Goal: Task Accomplishment & Management: Use online tool/utility

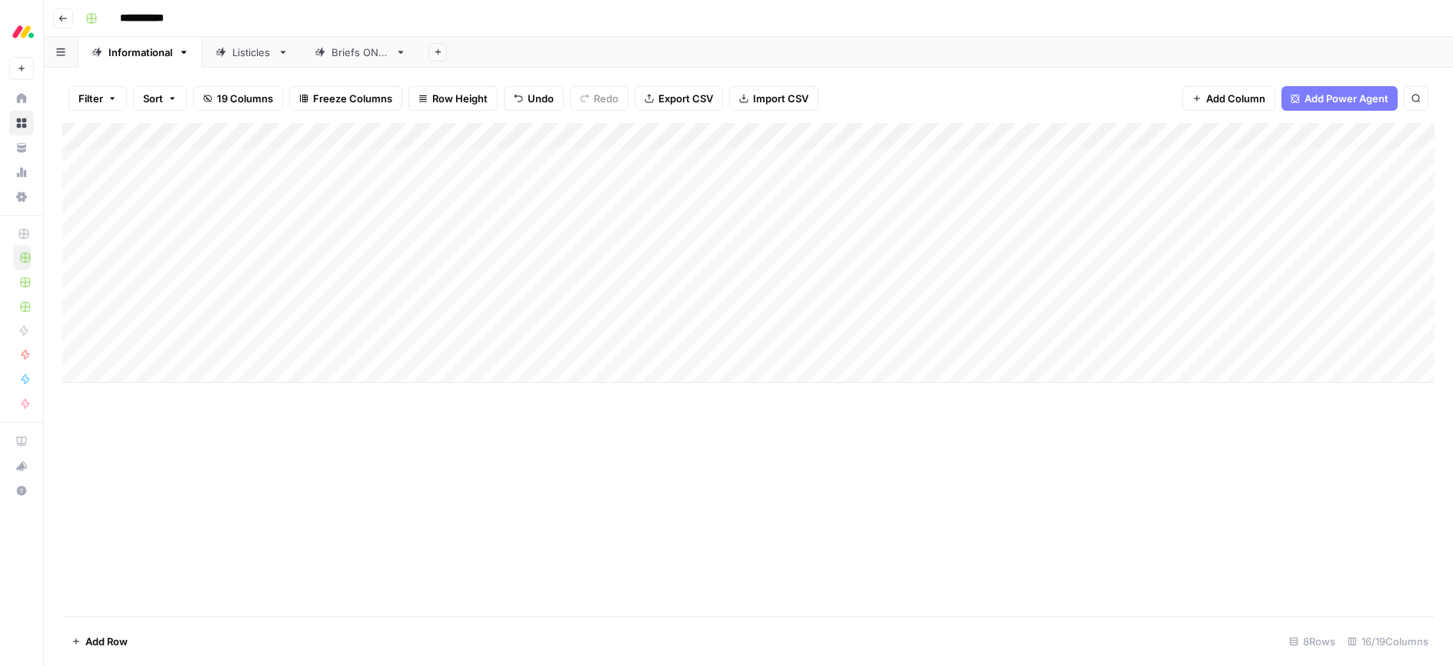
click at [654, 341] on div "Add Column" at bounding box center [748, 253] width 1373 height 260
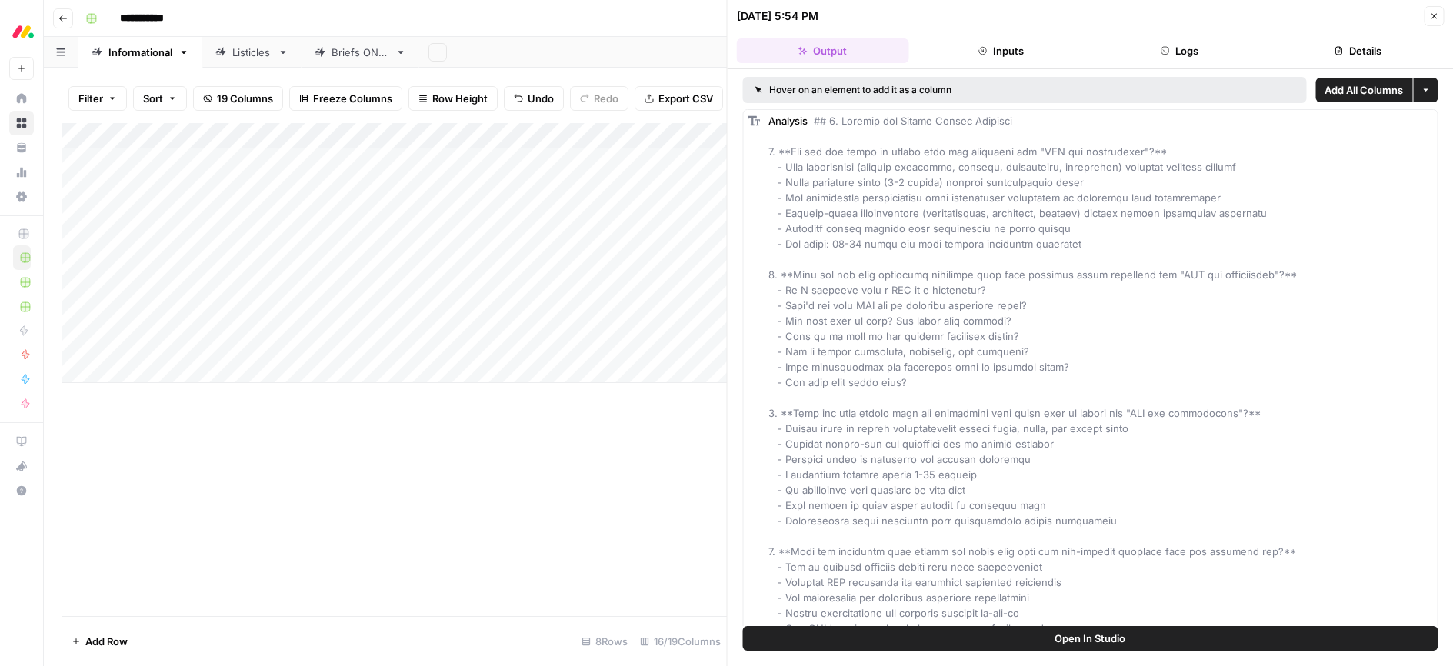
click at [1440, 15] on button "Close" at bounding box center [1434, 16] width 20 height 20
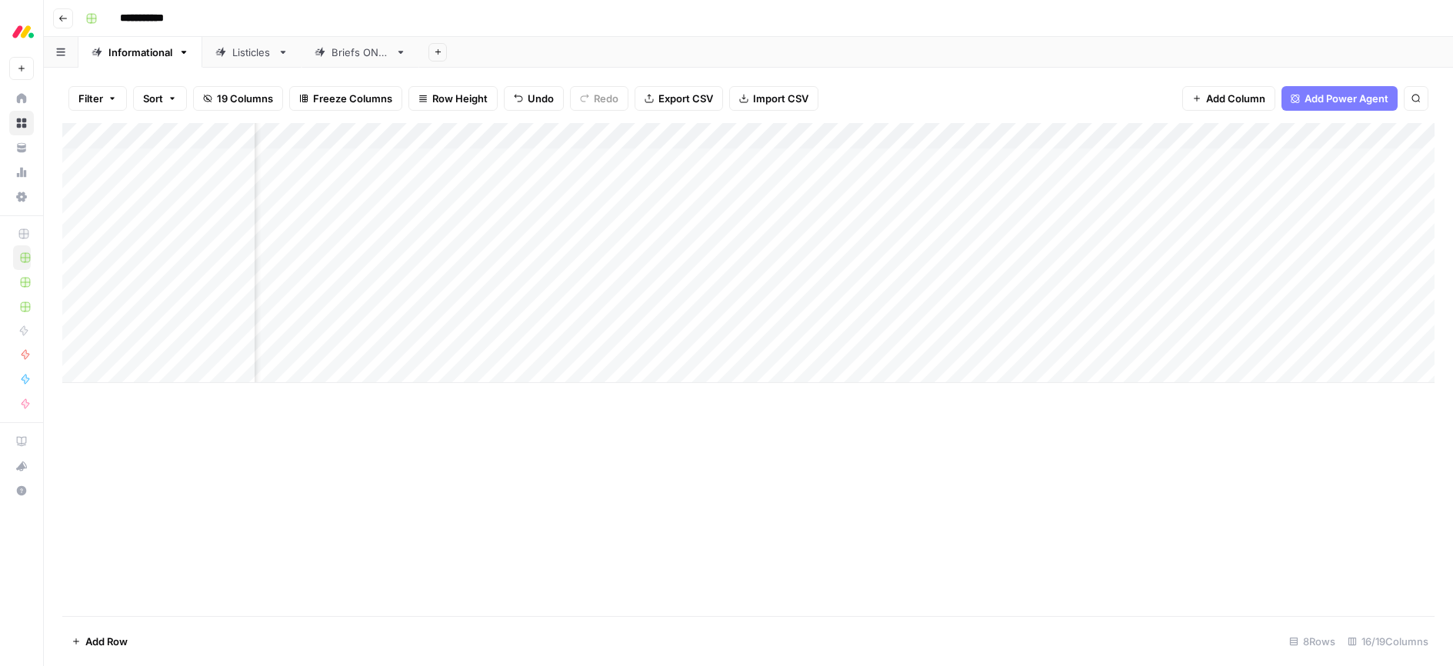
scroll to position [0, 788]
click at [877, 292] on div "Add Column" at bounding box center [748, 253] width 1373 height 260
click at [937, 289] on div "Add Column" at bounding box center [748, 253] width 1373 height 260
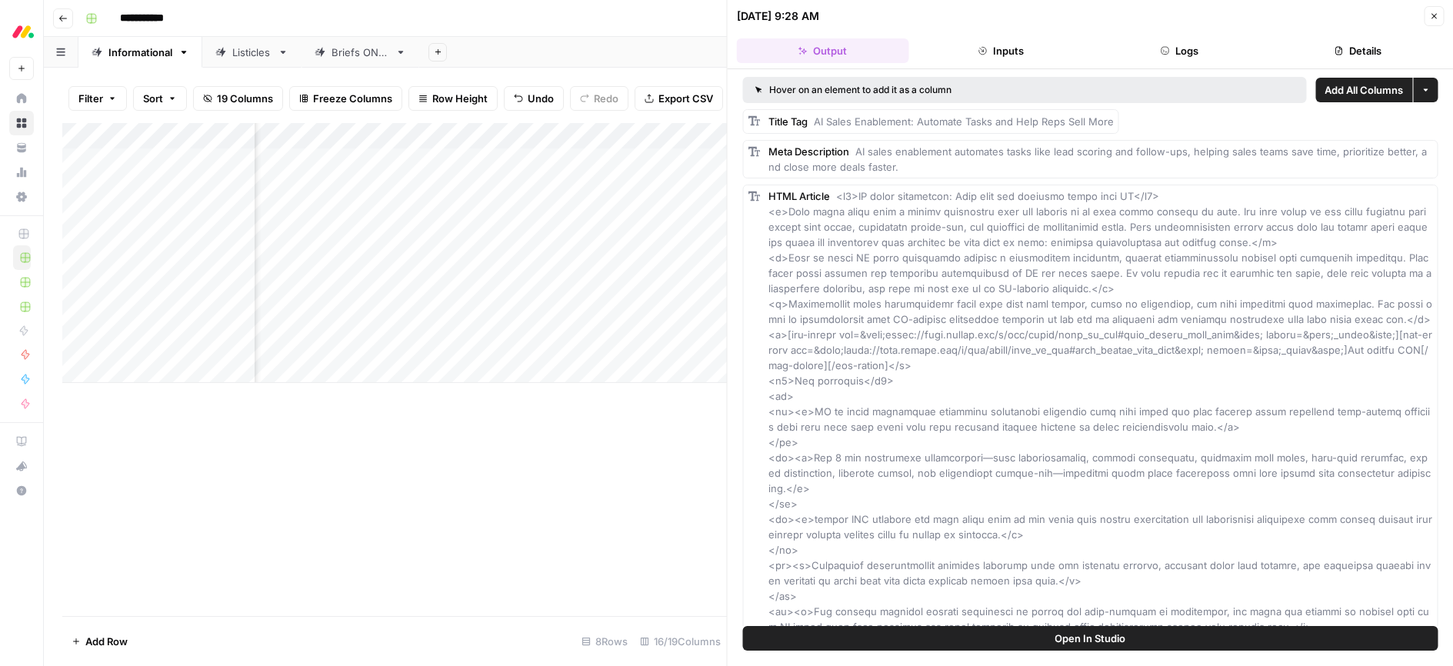
click at [1019, 52] on button "Inputs" at bounding box center [1001, 50] width 172 height 25
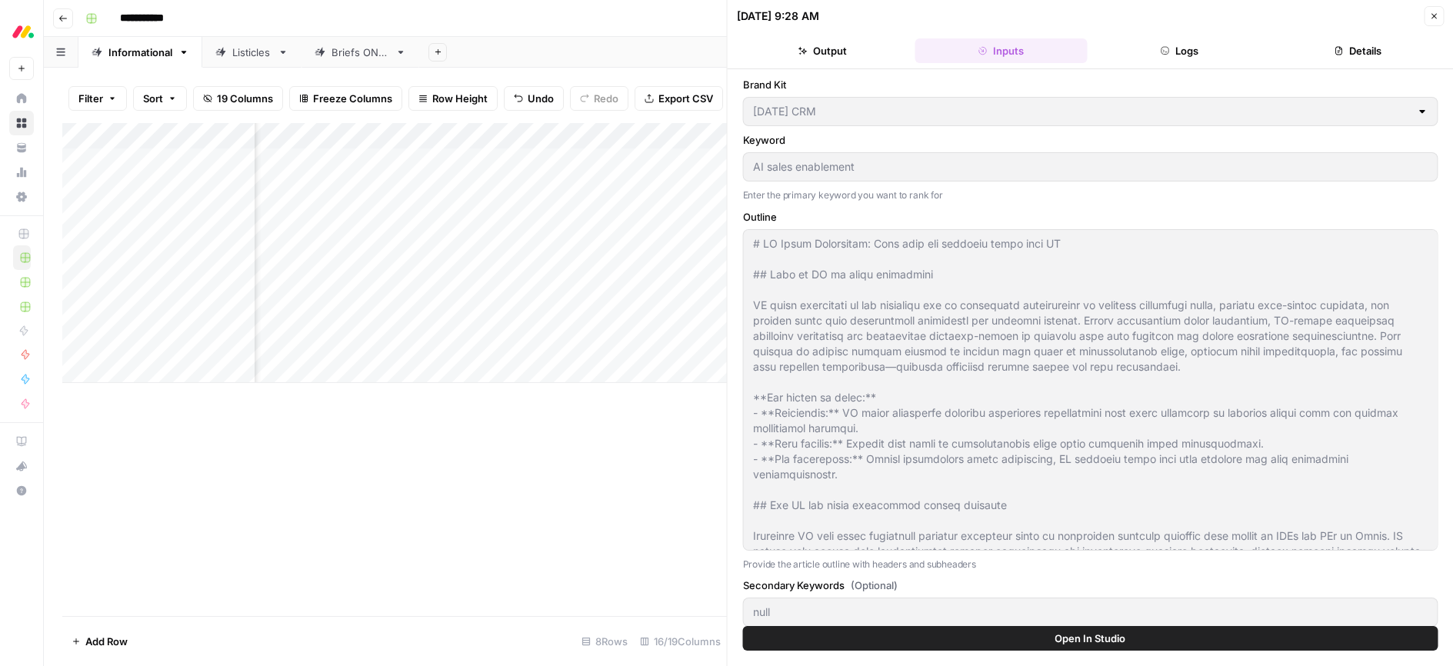
click at [824, 46] on button "Output" at bounding box center [823, 50] width 172 height 25
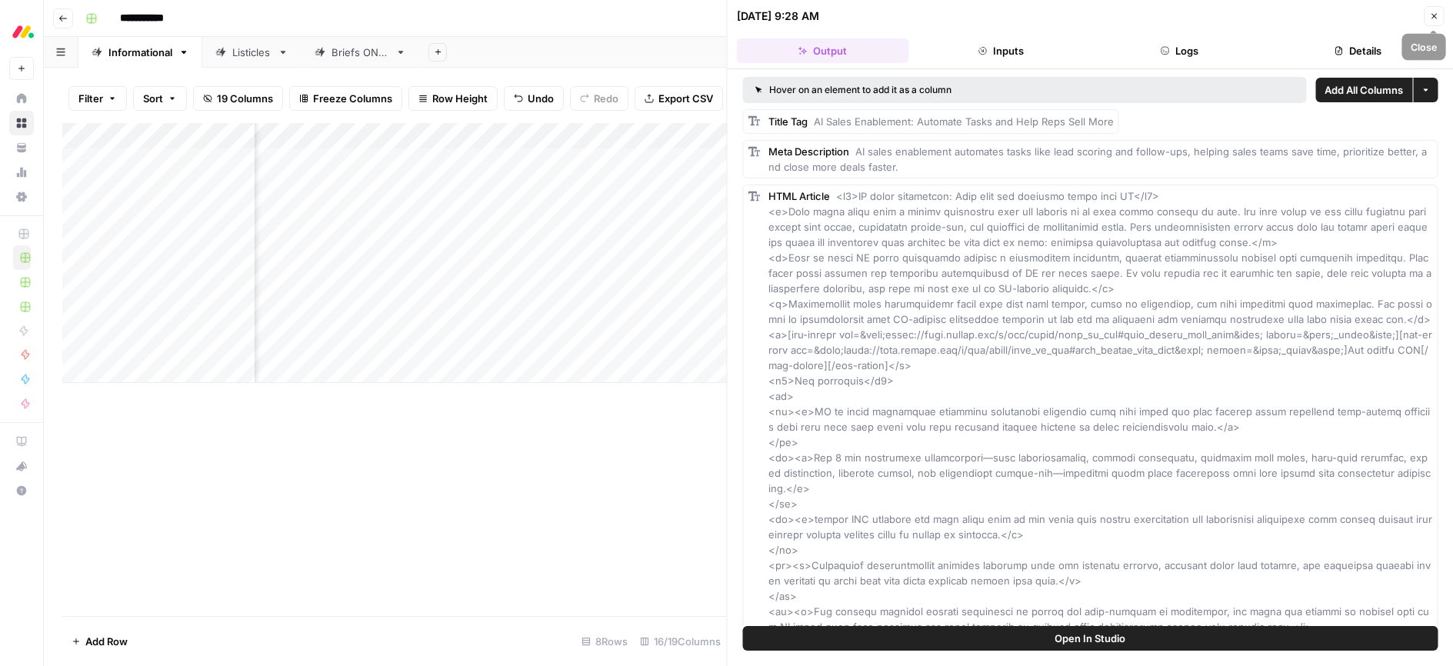
drag, startPoint x: 1437, startPoint y: 12, endPoint x: 1373, endPoint y: 121, distance: 126.9
click at [1437, 12] on icon "button" at bounding box center [1434, 16] width 9 height 9
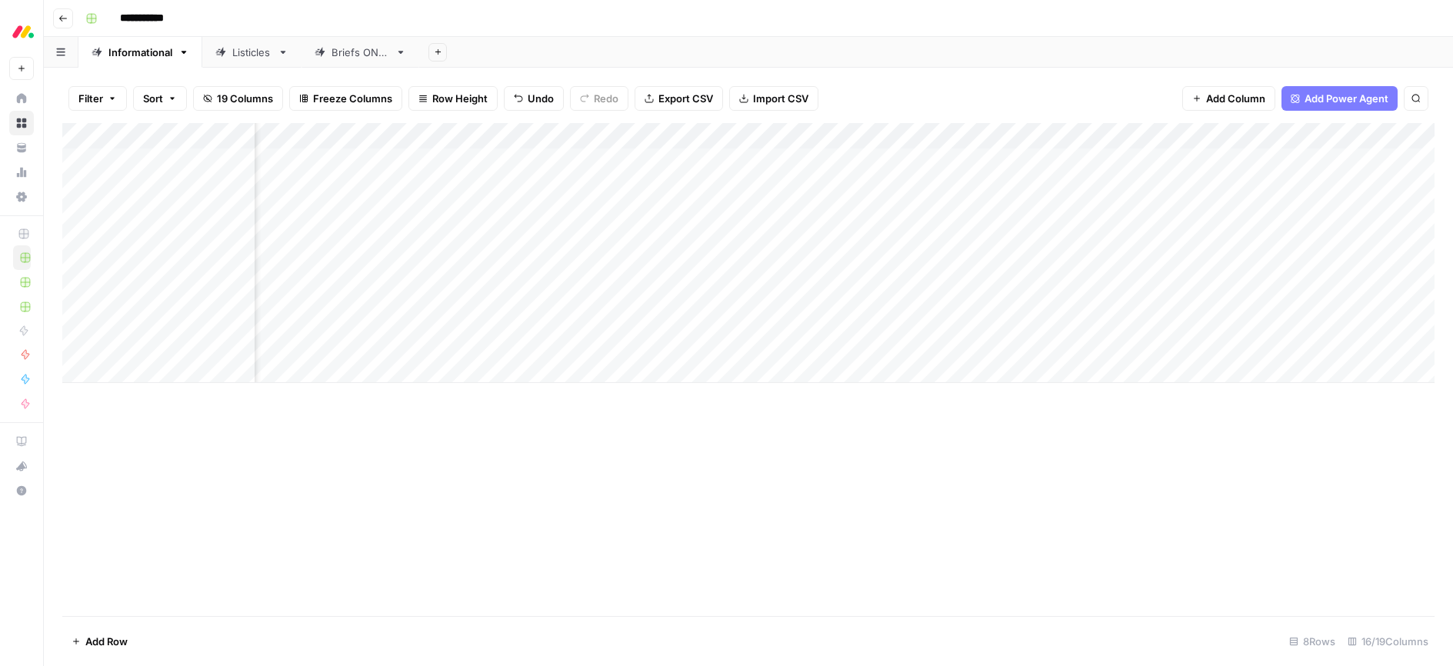
scroll to position [0, 447]
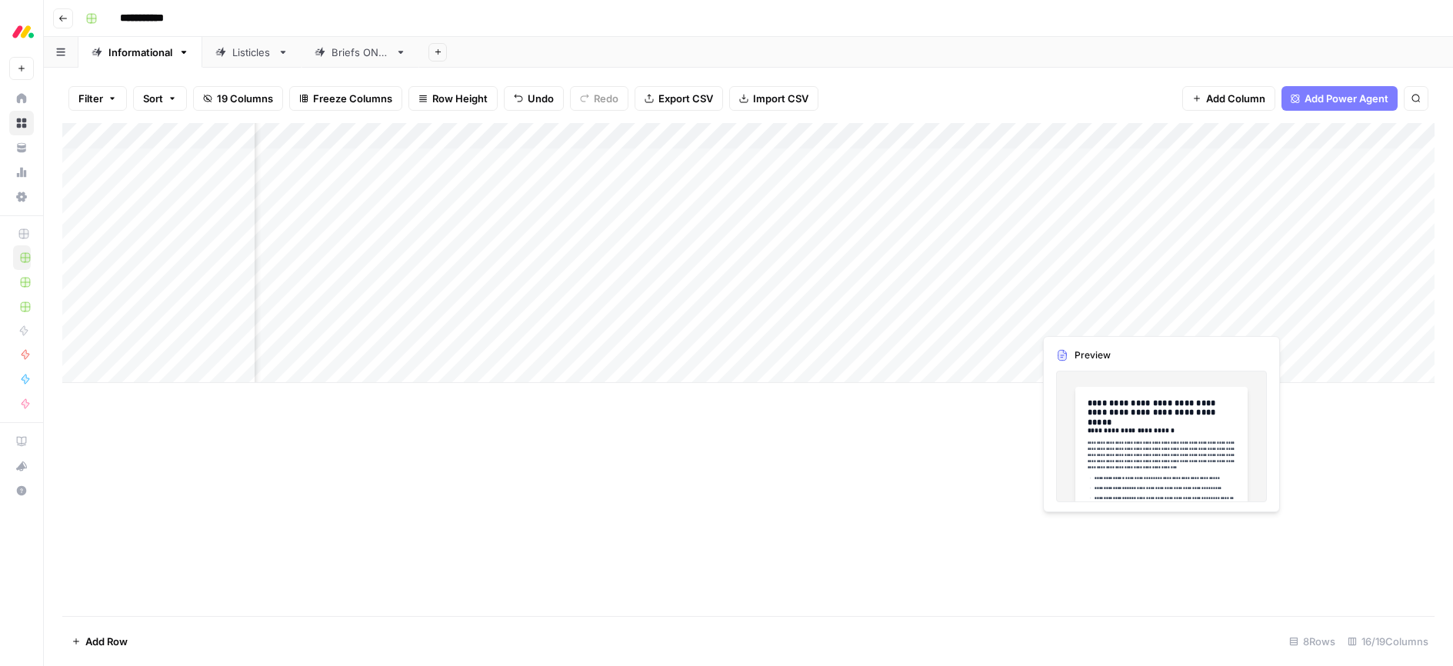
click at [1103, 318] on div "Add Column" at bounding box center [748, 253] width 1373 height 260
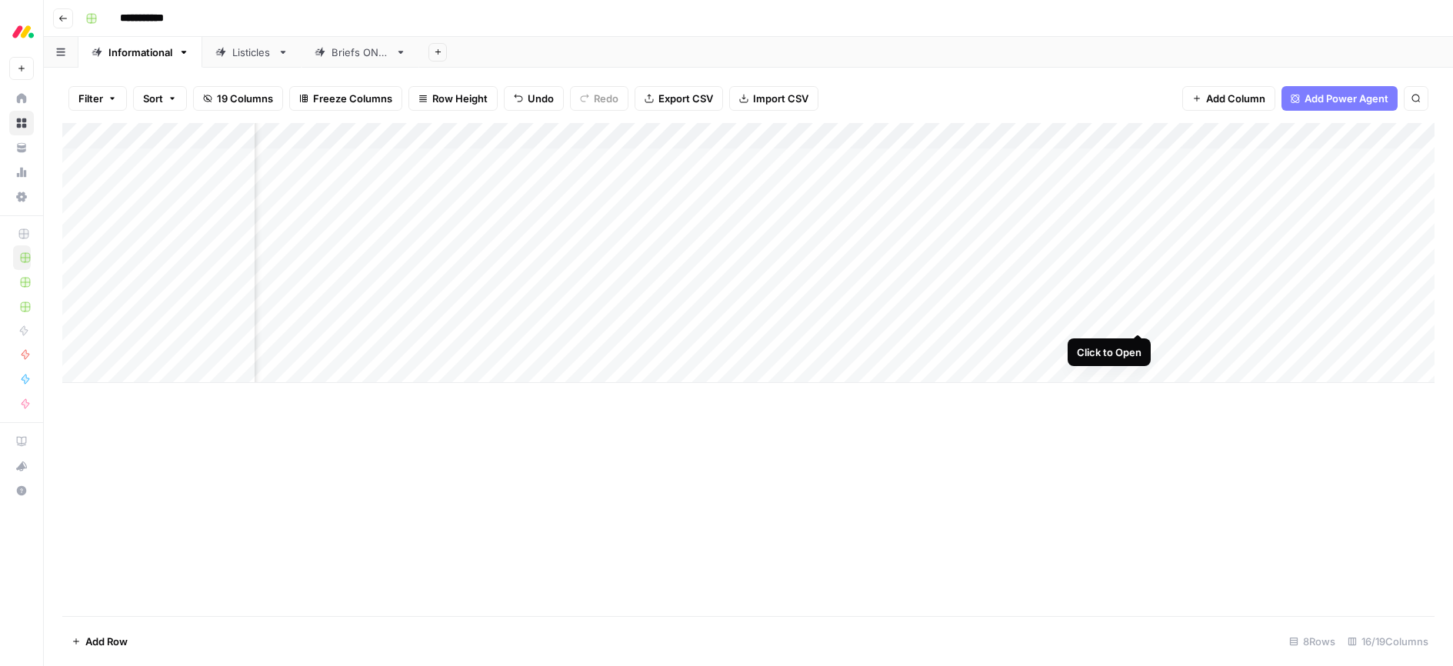
click at [1133, 319] on div "Add Column" at bounding box center [748, 253] width 1373 height 260
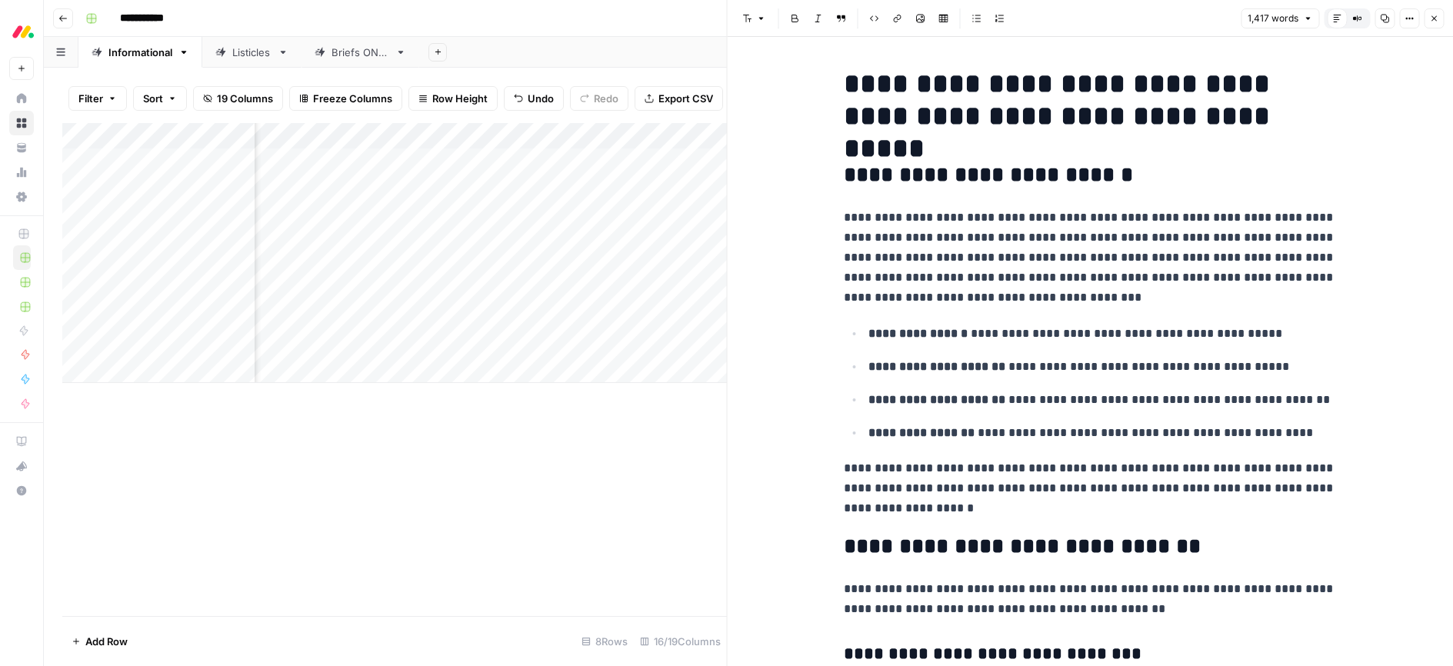
scroll to position [18, 0]
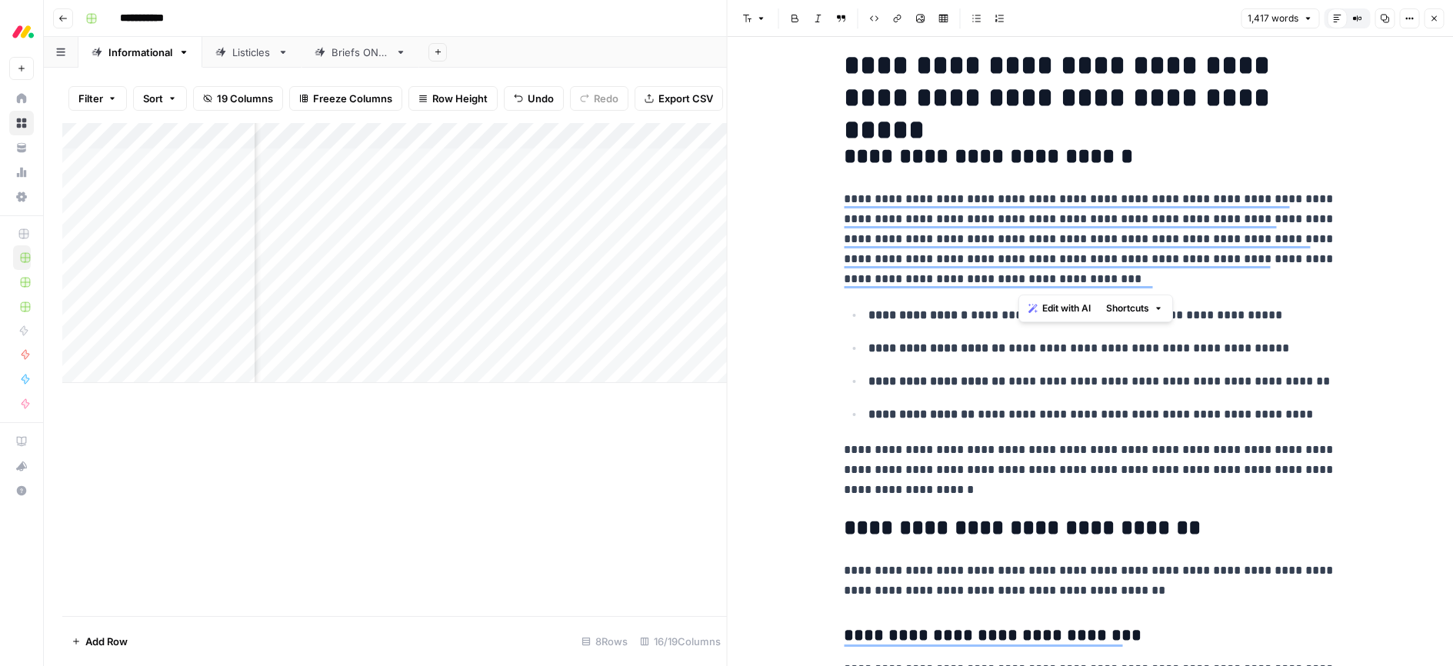
drag, startPoint x: 1151, startPoint y: 286, endPoint x: 1019, endPoint y: 273, distance: 133.0
click at [1019, 273] on p "**********" at bounding box center [1090, 239] width 492 height 100
click at [67, 22] on icon "button" at bounding box center [62, 18] width 9 height 9
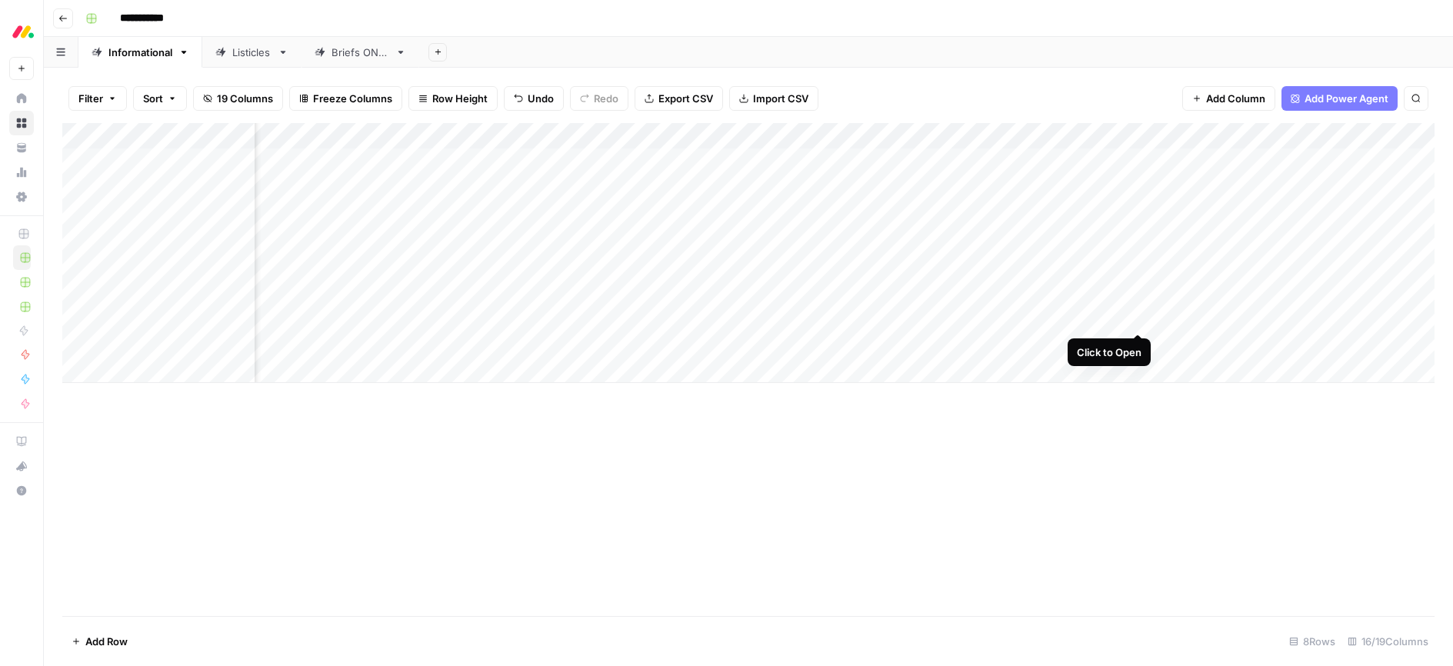
click at [1135, 319] on div "Add Column" at bounding box center [748, 253] width 1373 height 260
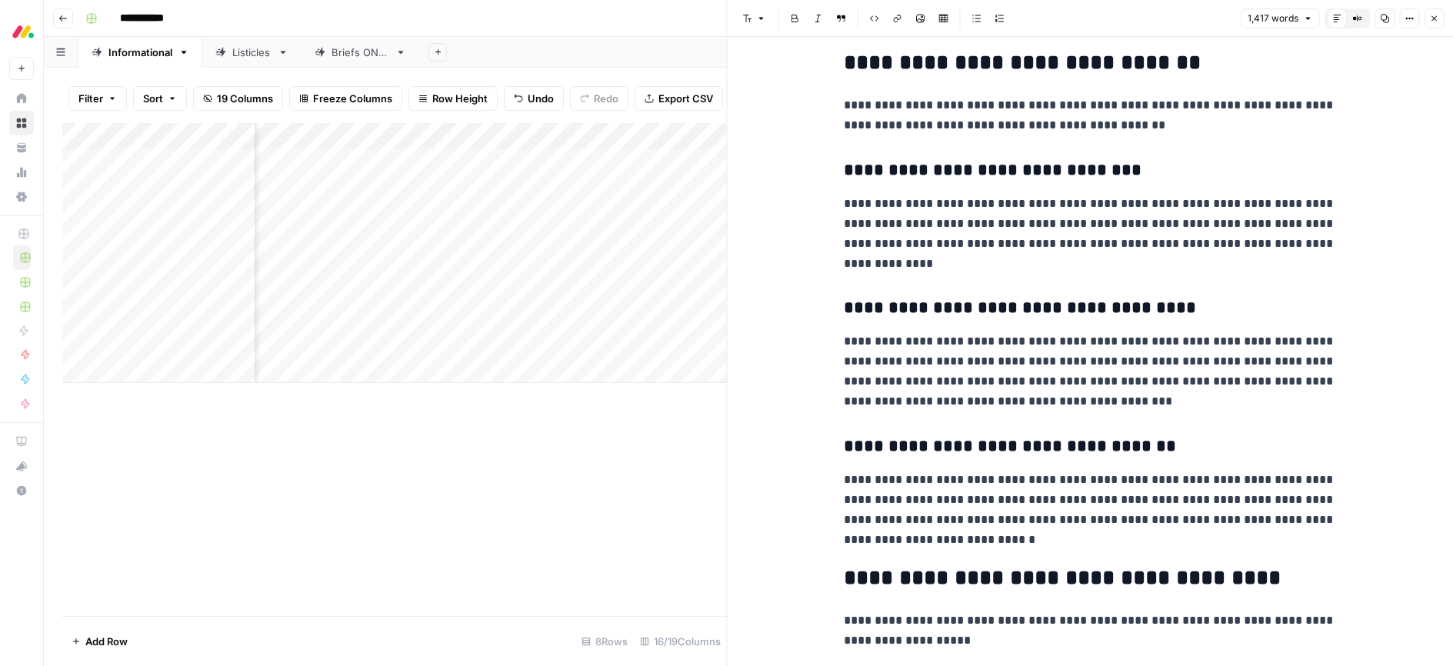
scroll to position [486, 0]
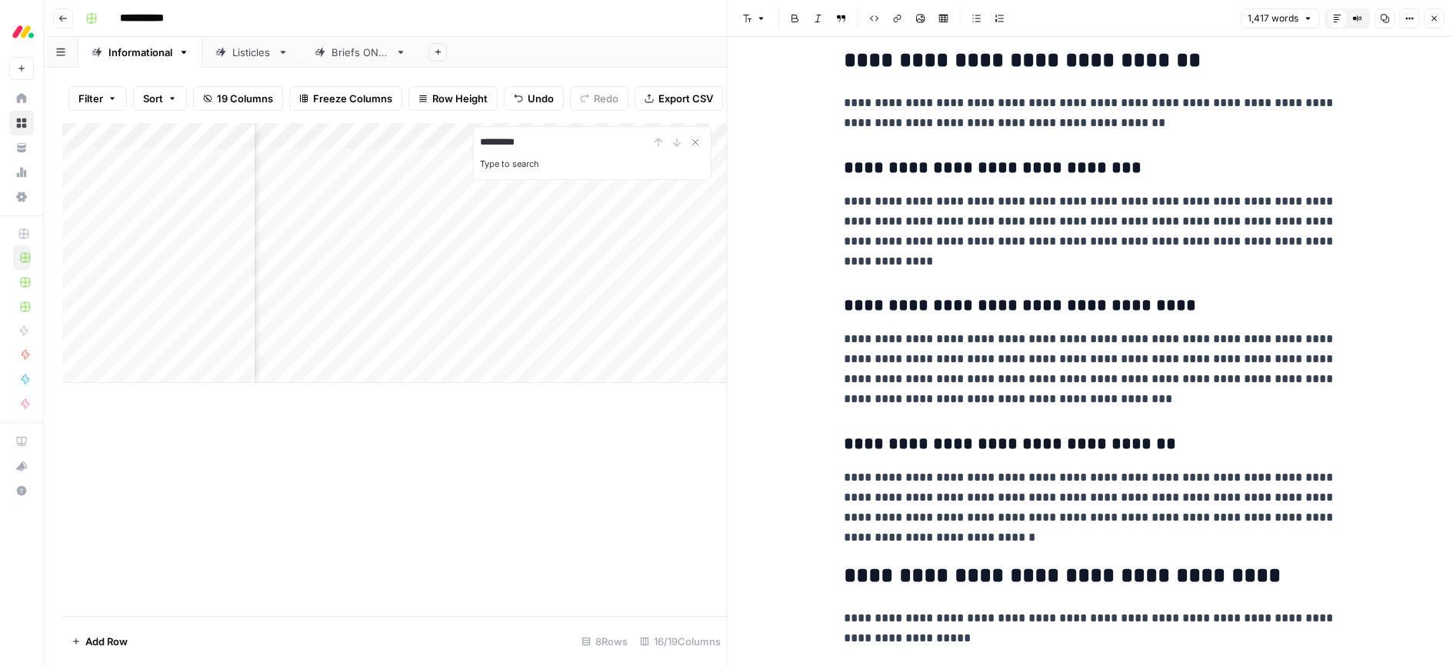
type input "*********"
click at [588, 533] on div "Add Column ********* Type to search" at bounding box center [394, 369] width 665 height 493
type input "**********"
click at [696, 146] on icon "Close Search" at bounding box center [695, 142] width 12 height 12
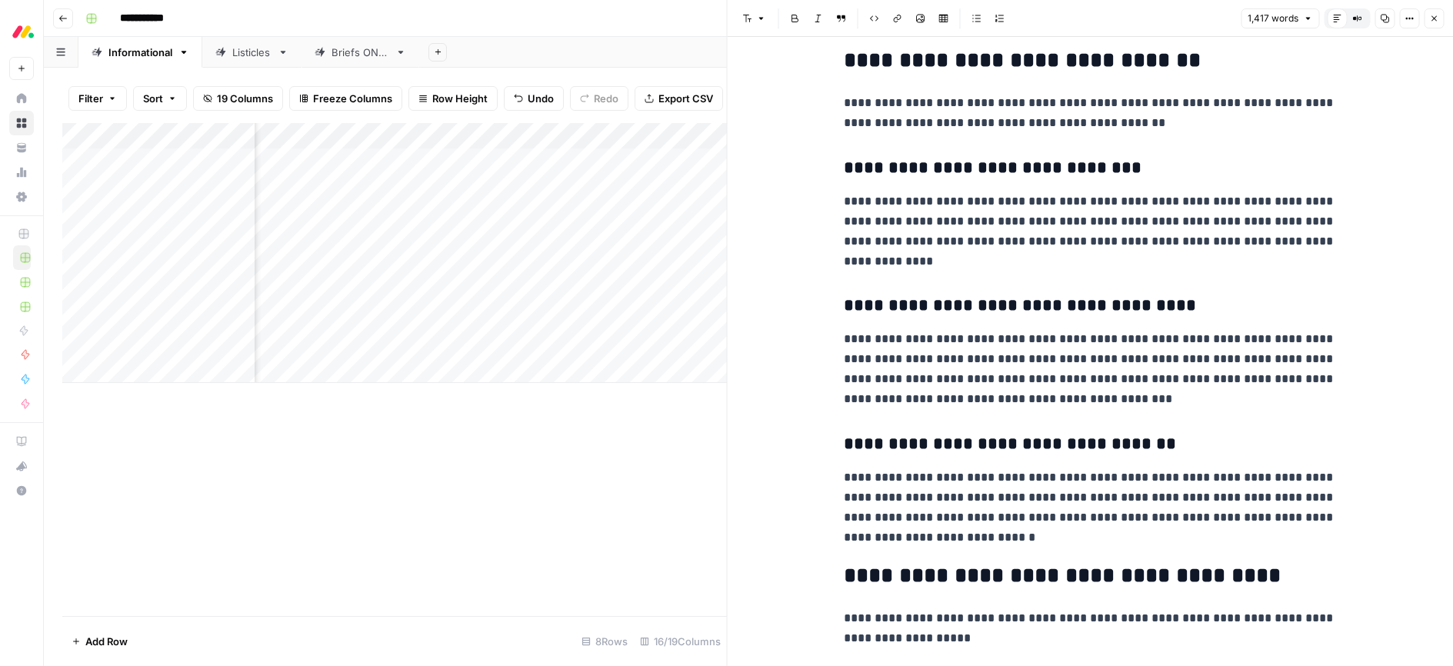
click at [643, 472] on div "Add Column" at bounding box center [394, 369] width 665 height 493
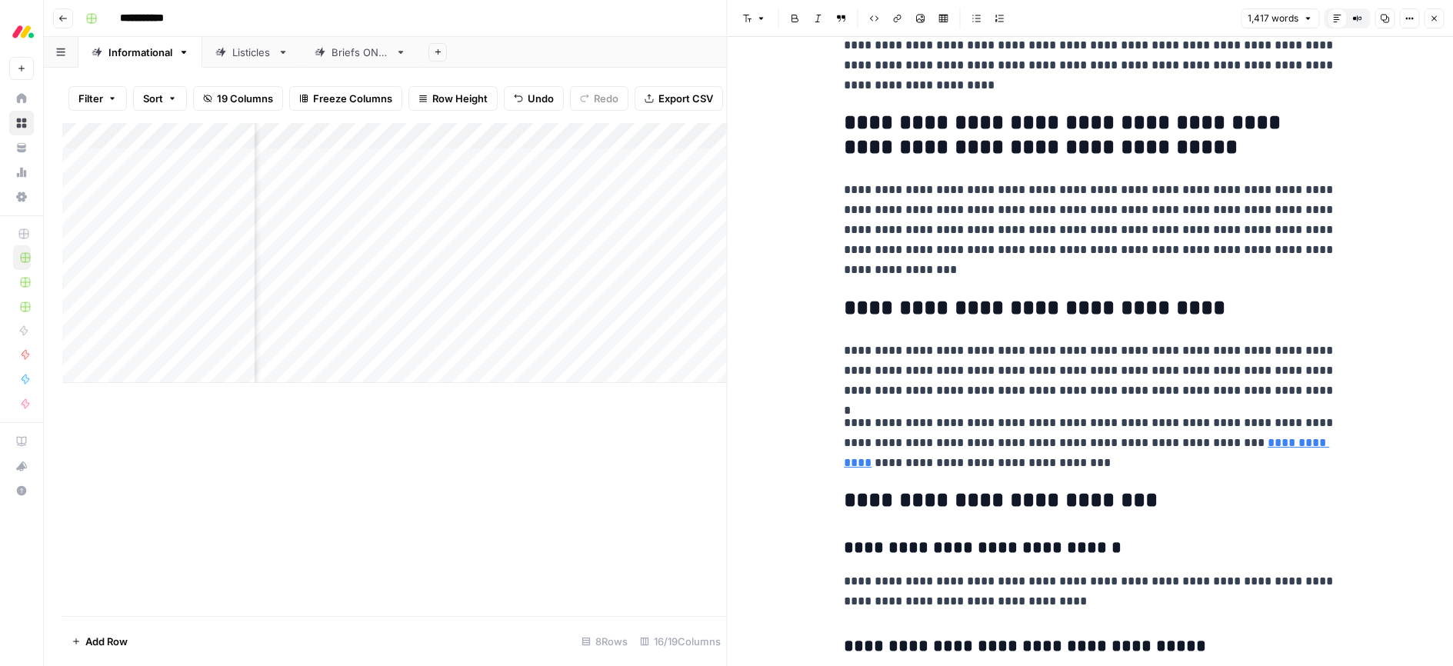
scroll to position [4326, 0]
drag, startPoint x: 1091, startPoint y: 464, endPoint x: 1026, endPoint y: 430, distance: 73.6
click at [1026, 430] on p "**********" at bounding box center [1090, 442] width 492 height 60
click at [591, 456] on div "Add Column" at bounding box center [394, 369] width 665 height 493
drag, startPoint x: 1090, startPoint y: 465, endPoint x: 936, endPoint y: 391, distance: 171.4
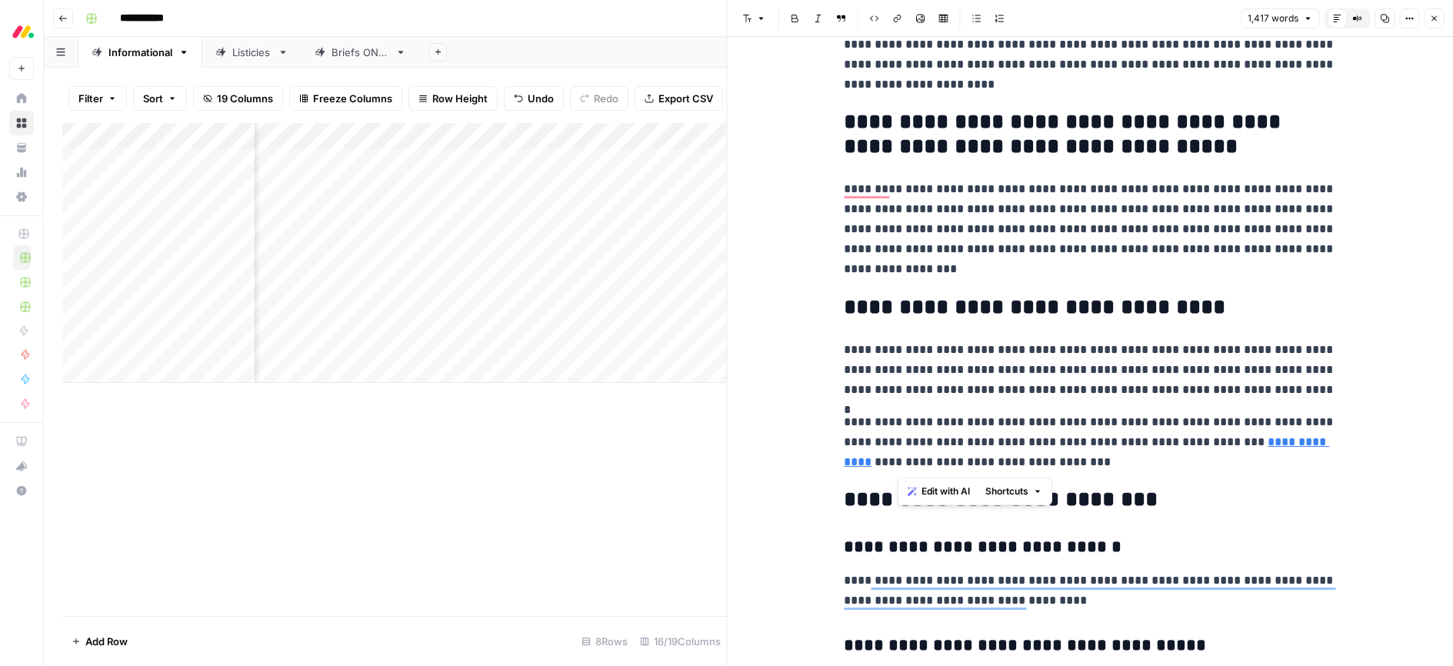
click at [1093, 466] on p "**********" at bounding box center [1090, 442] width 492 height 60
drag, startPoint x: 1103, startPoint y: 466, endPoint x: 1122, endPoint y: 467, distance: 19.3
click at [1122, 467] on p "**********" at bounding box center [1090, 442] width 492 height 60
drag, startPoint x: 1082, startPoint y: 463, endPoint x: 887, endPoint y: 492, distance: 196.8
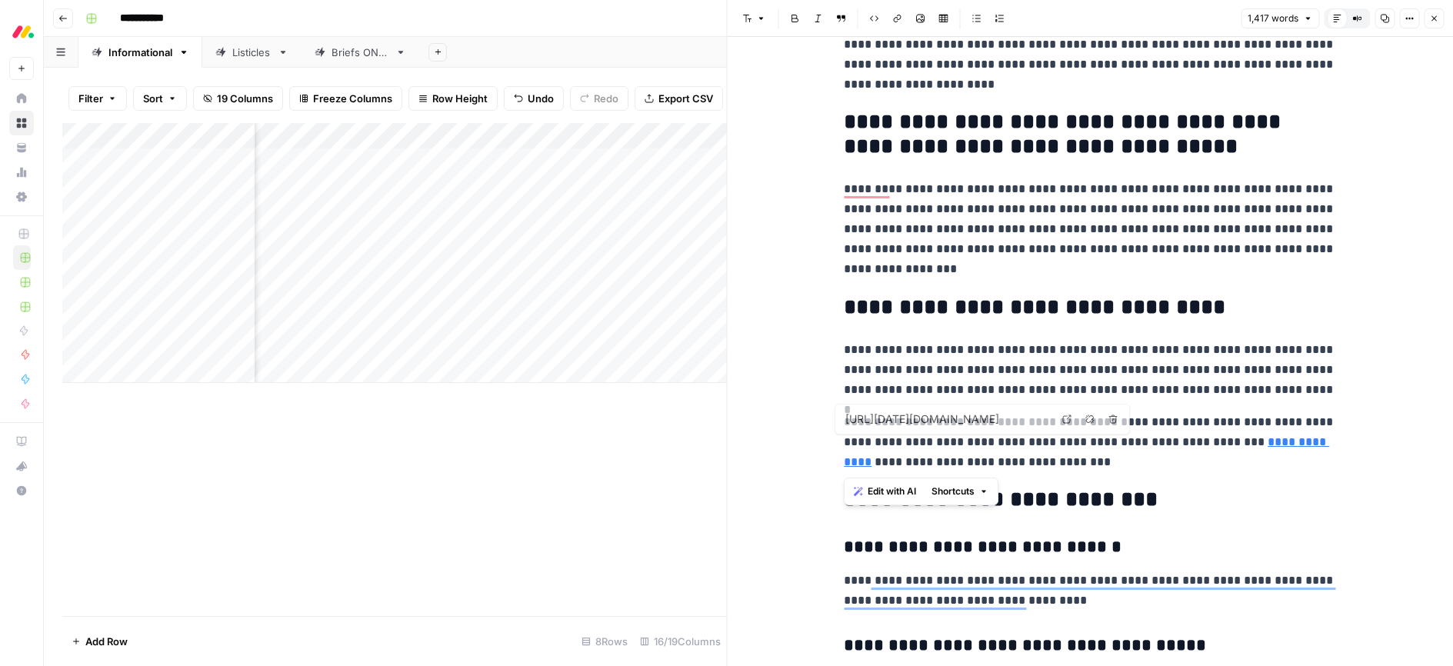
drag, startPoint x: 1102, startPoint y: 303, endPoint x: 819, endPoint y: 302, distance: 282.4
click at [879, 339] on span "Edit with AI" at bounding box center [892, 342] width 48 height 14
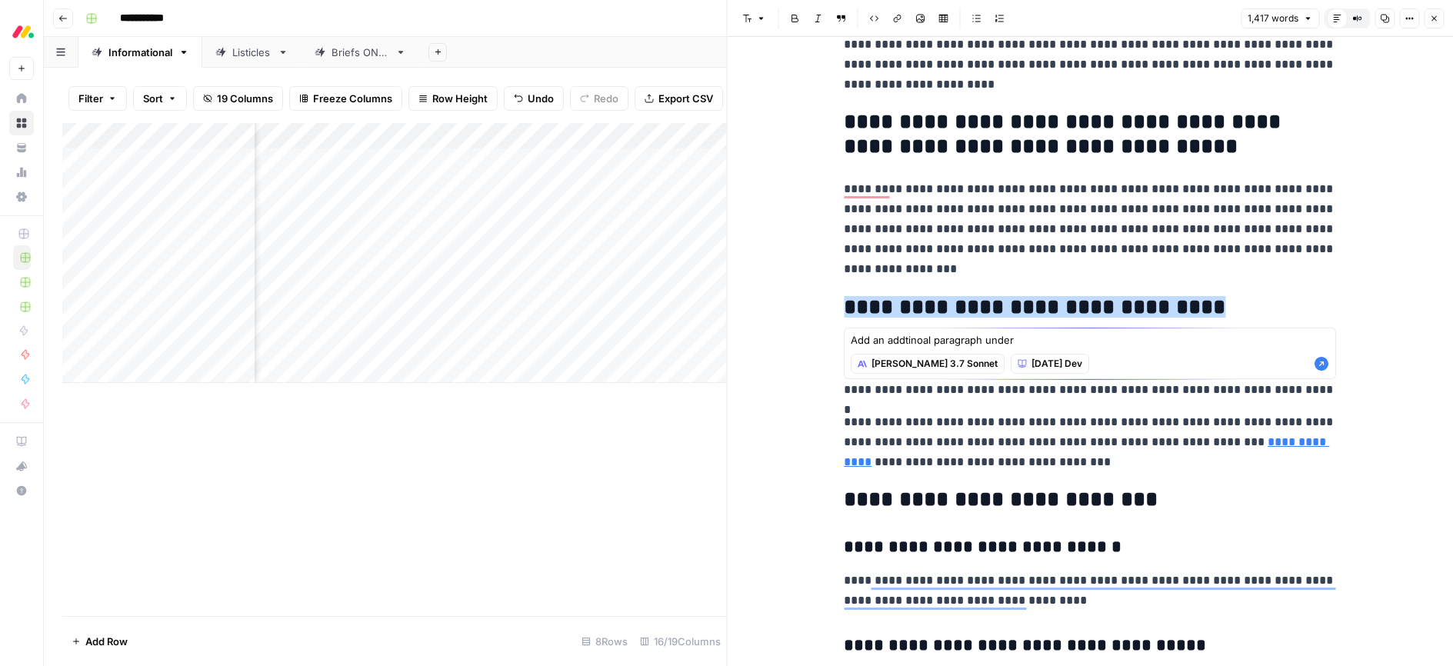
type textarea "Add an addtinoal paragraph under"
click at [940, 335] on textarea "Add an addtinoal paragraph under" at bounding box center [1090, 339] width 479 height 15
click at [574, 472] on div "Add Column" at bounding box center [394, 369] width 665 height 493
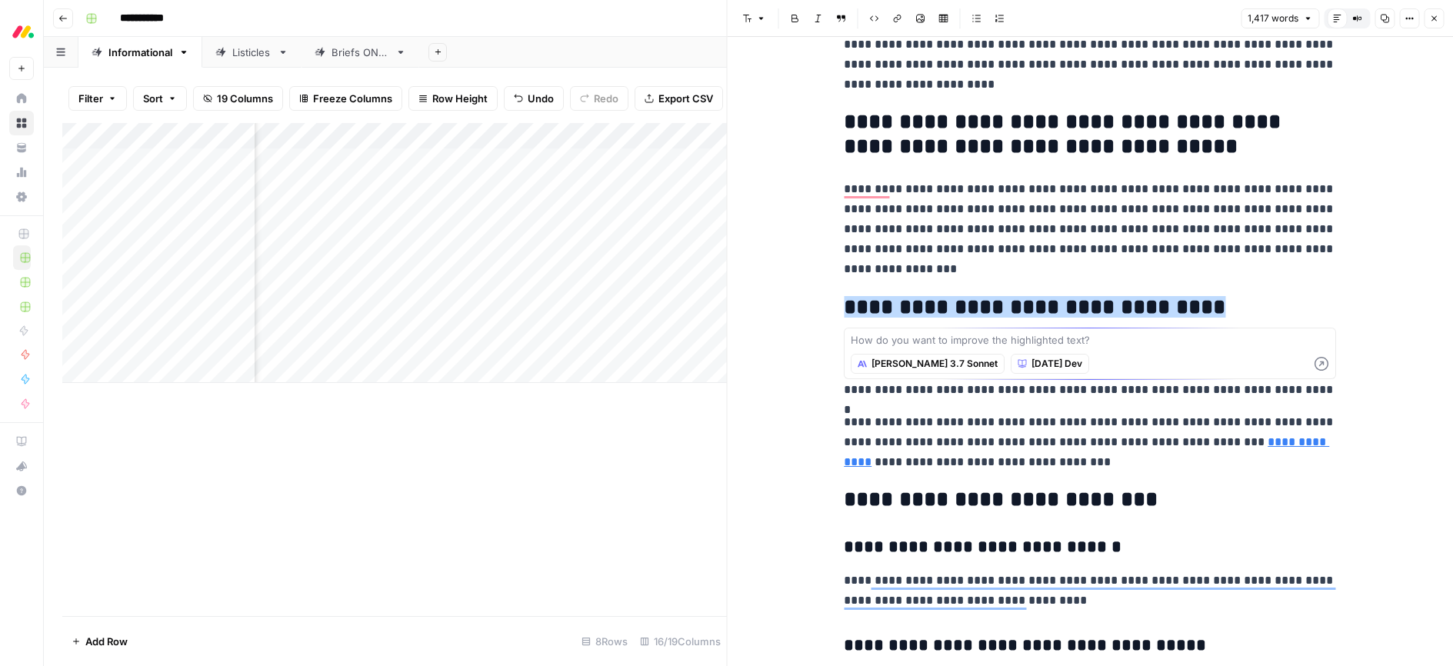
drag, startPoint x: 1048, startPoint y: 469, endPoint x: 1056, endPoint y: 466, distance: 8.3
click at [1048, 469] on p "**********" at bounding box center [1090, 442] width 492 height 60
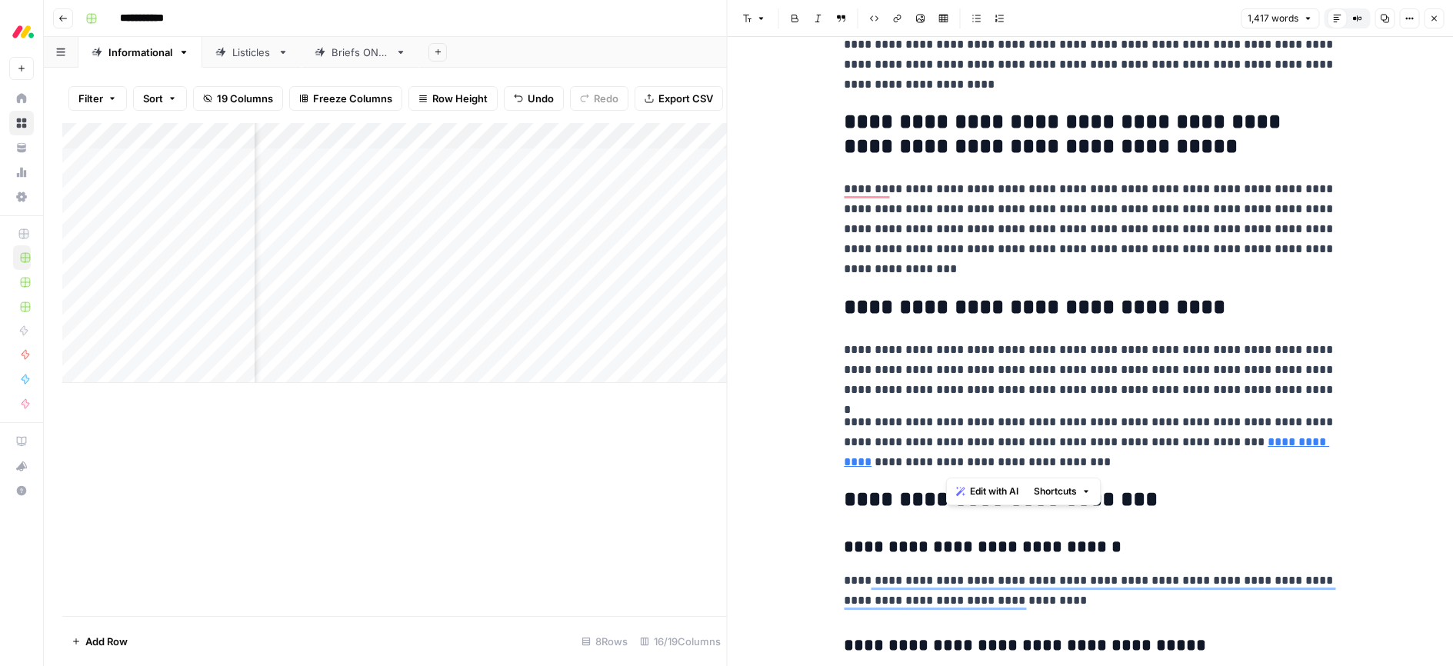
drag, startPoint x: 1089, startPoint y: 466, endPoint x: 949, endPoint y: 463, distance: 140.1
click at [949, 463] on p "**********" at bounding box center [1090, 442] width 492 height 60
click at [1001, 496] on span "Edit with AI" at bounding box center [994, 492] width 48 height 14
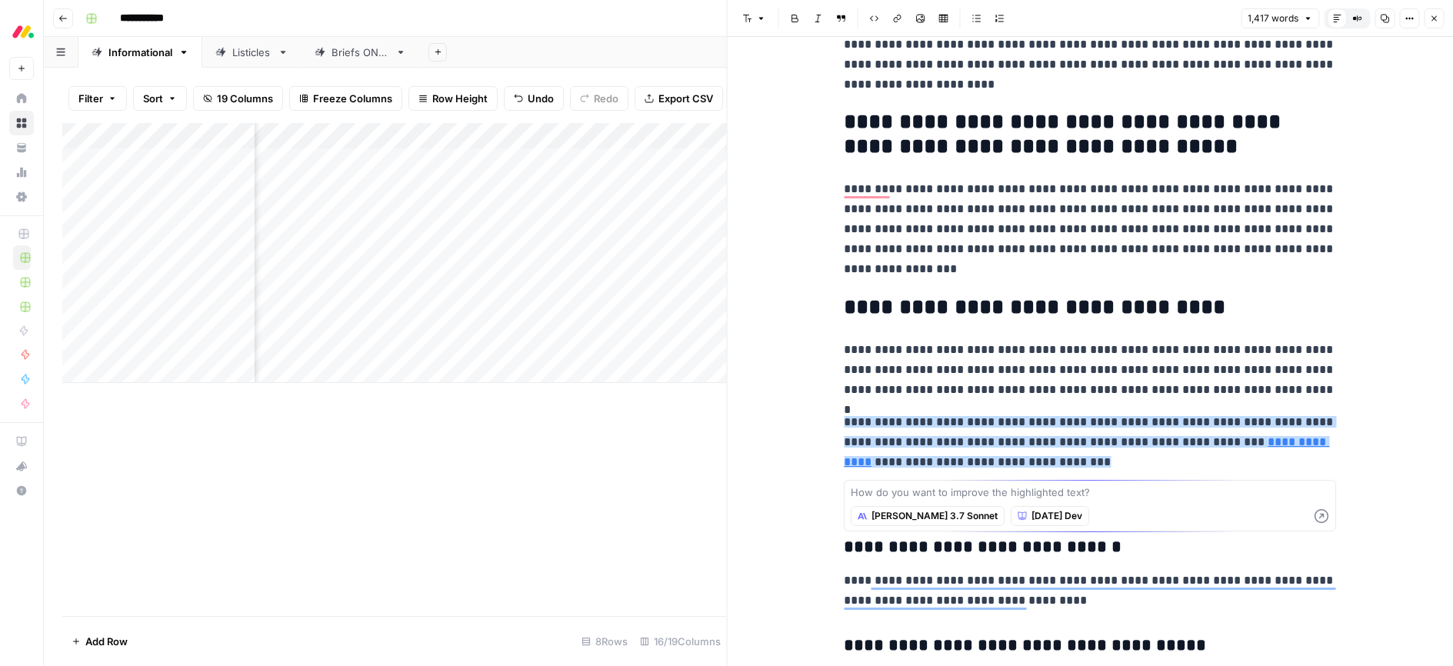
click at [946, 492] on textarea at bounding box center [1090, 492] width 479 height 15
click at [1027, 492] on textarea "Add an additional paragraph under" at bounding box center [1090, 492] width 479 height 15
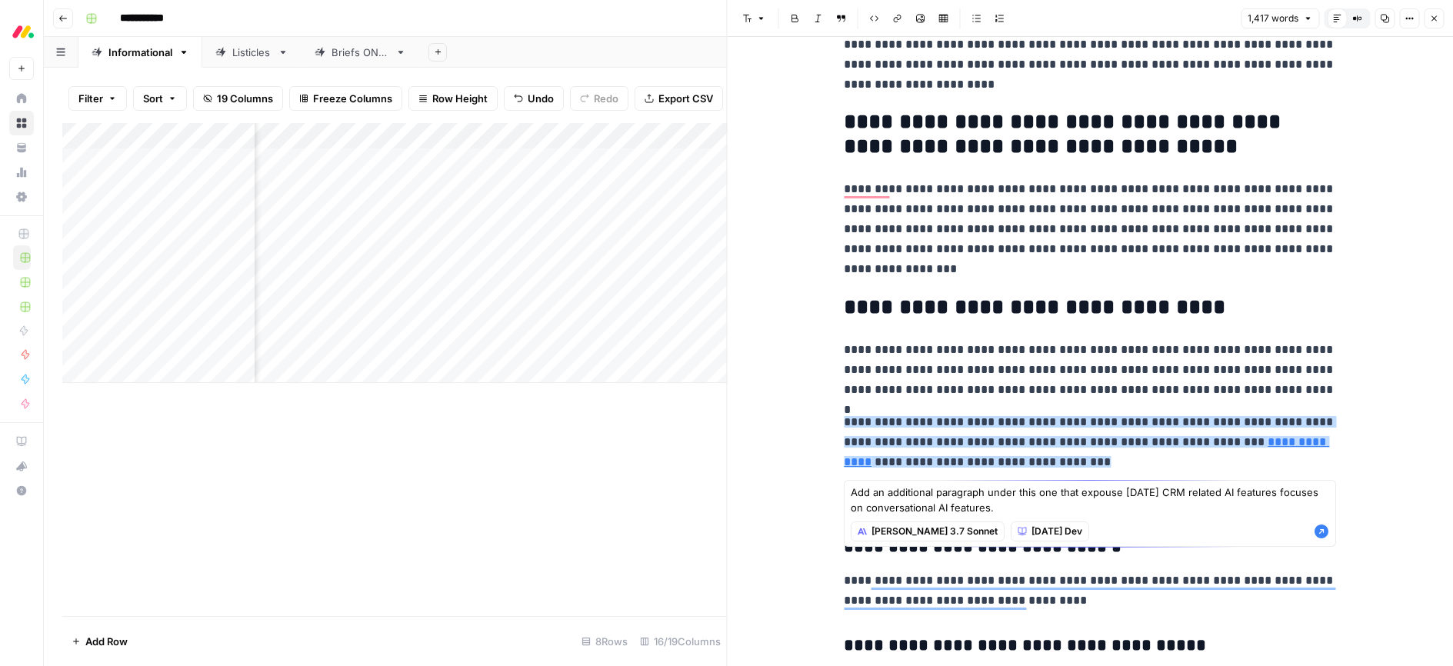
type textarea "Add an additional paragraph under this one that expouse [DATE] CRM related AI f…"
click at [1322, 532] on icon "button" at bounding box center [1322, 532] width 14 height 14
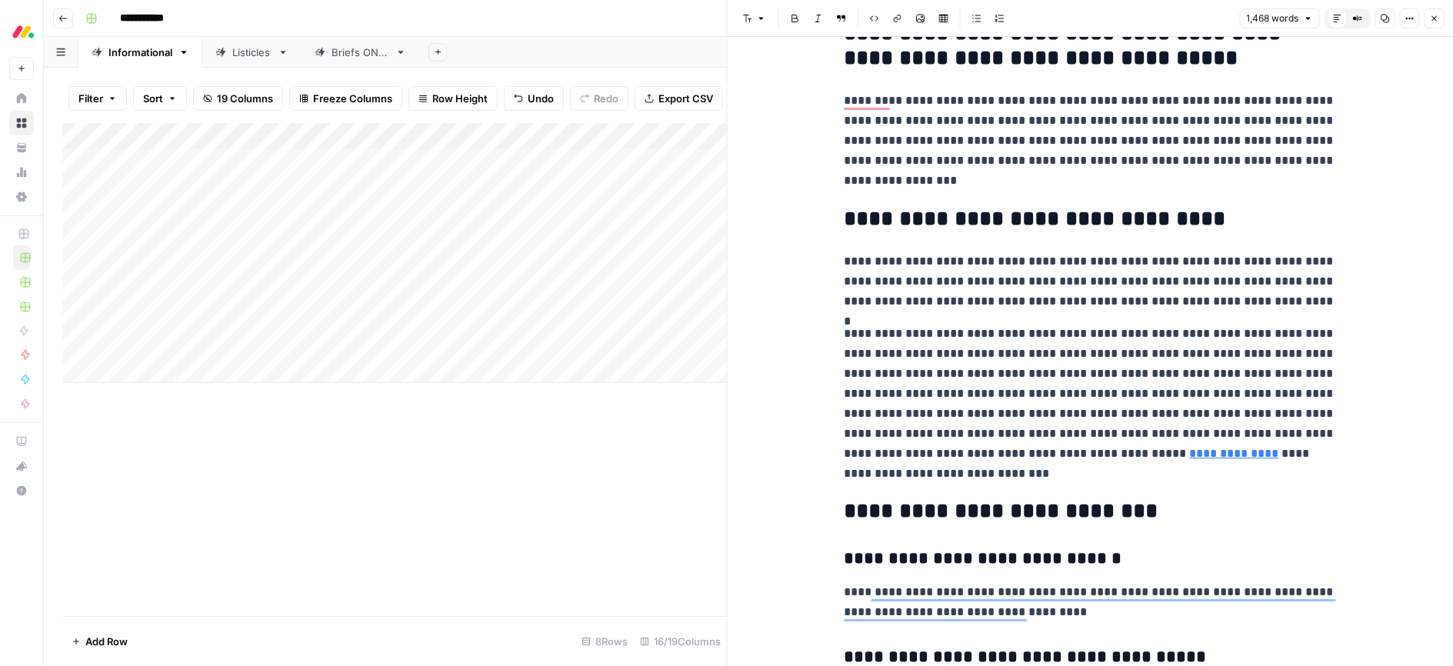
scroll to position [4416, 0]
drag, startPoint x: 973, startPoint y: 476, endPoint x: 837, endPoint y: 335, distance: 196.4
click at [835, 332] on div "**********" at bounding box center [1091, 351] width 726 height 629
click at [987, 455] on p "**********" at bounding box center [1090, 403] width 492 height 160
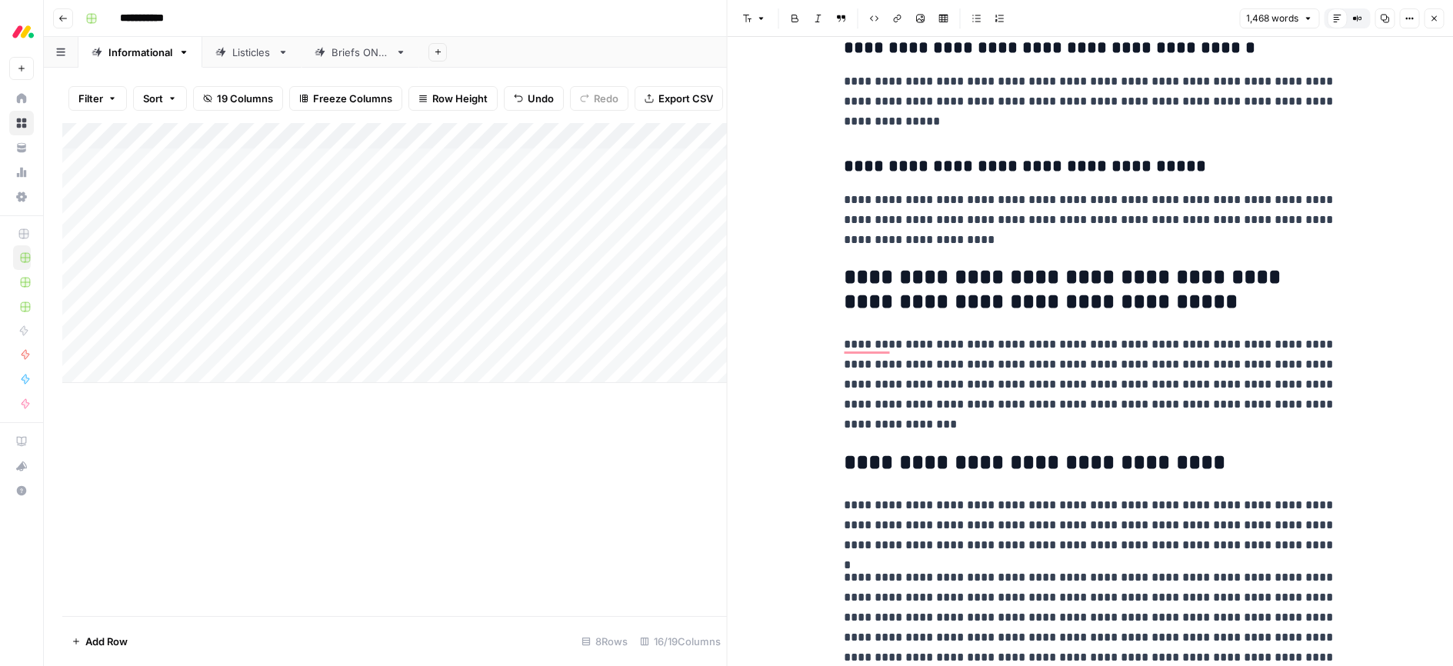
scroll to position [3914, 0]
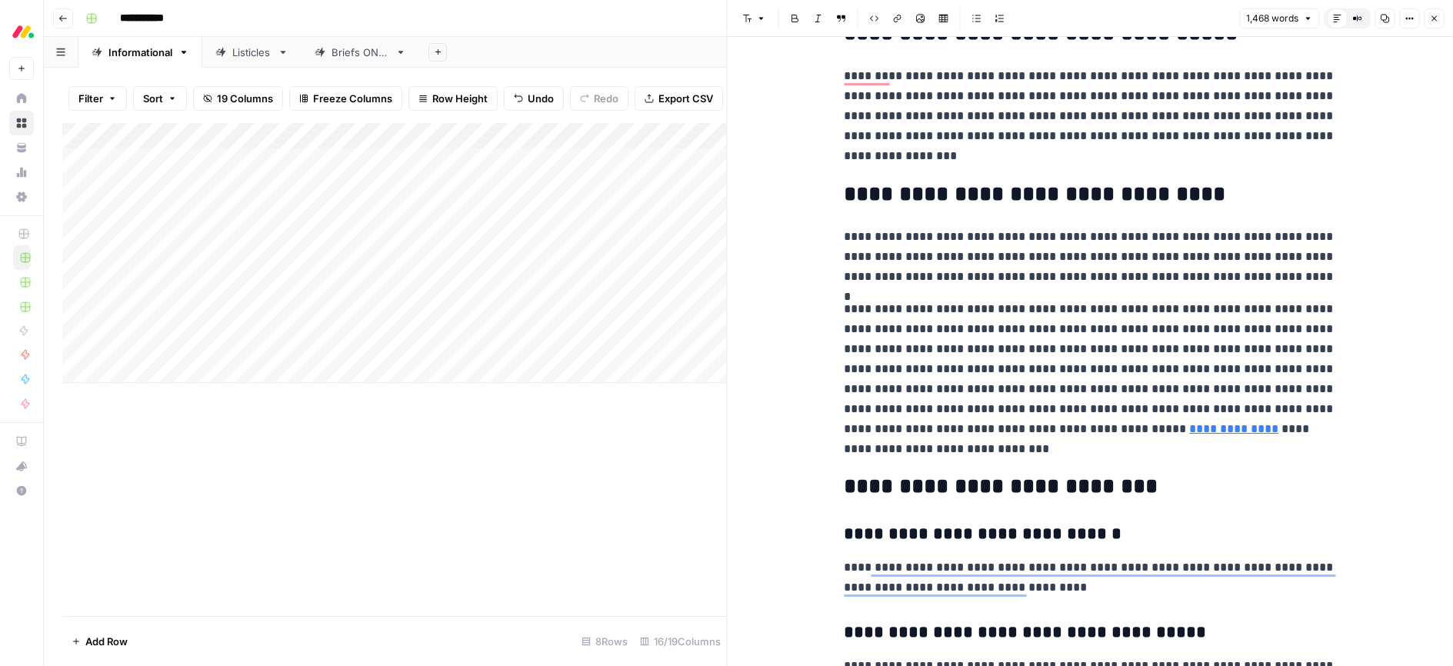
click at [1433, 17] on icon "button" at bounding box center [1434, 18] width 9 height 9
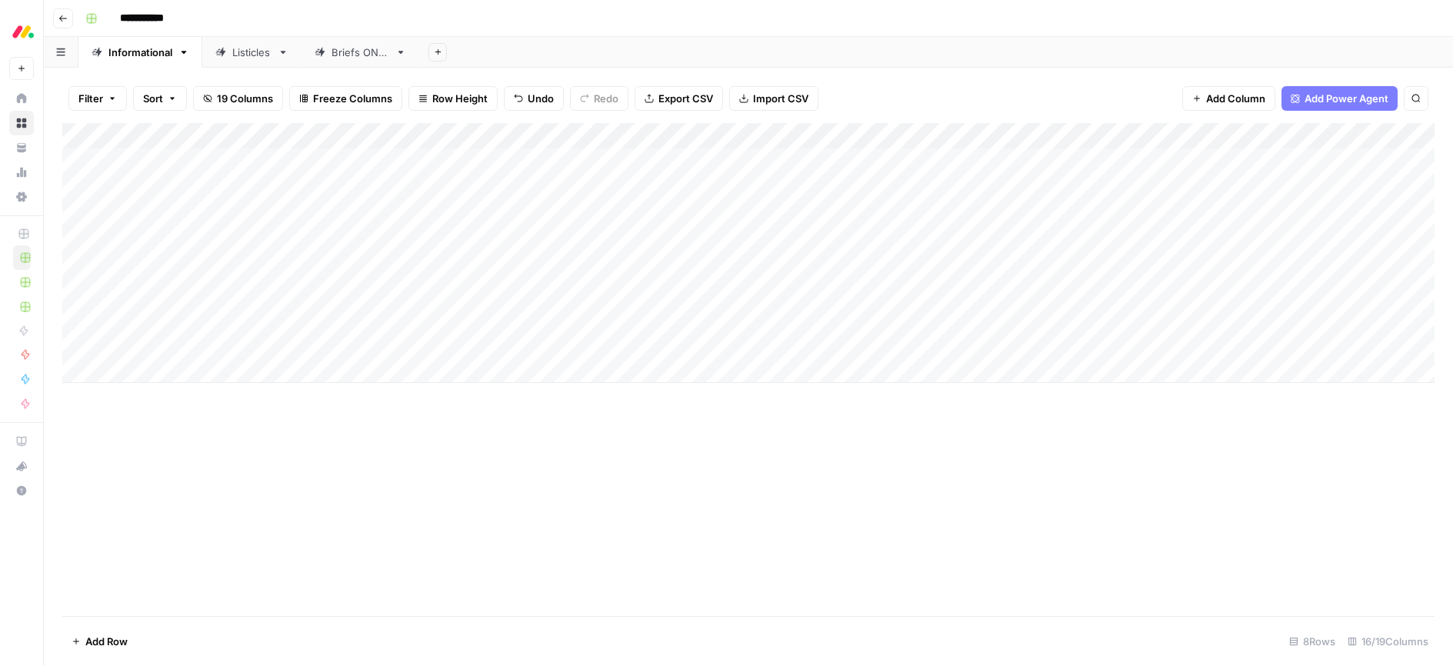
click at [516, 345] on div "Add Column" at bounding box center [748, 253] width 1373 height 260
click at [572, 489] on div "Add Column" at bounding box center [748, 369] width 1373 height 493
click at [624, 342] on div "Add Column" at bounding box center [748, 253] width 1373 height 260
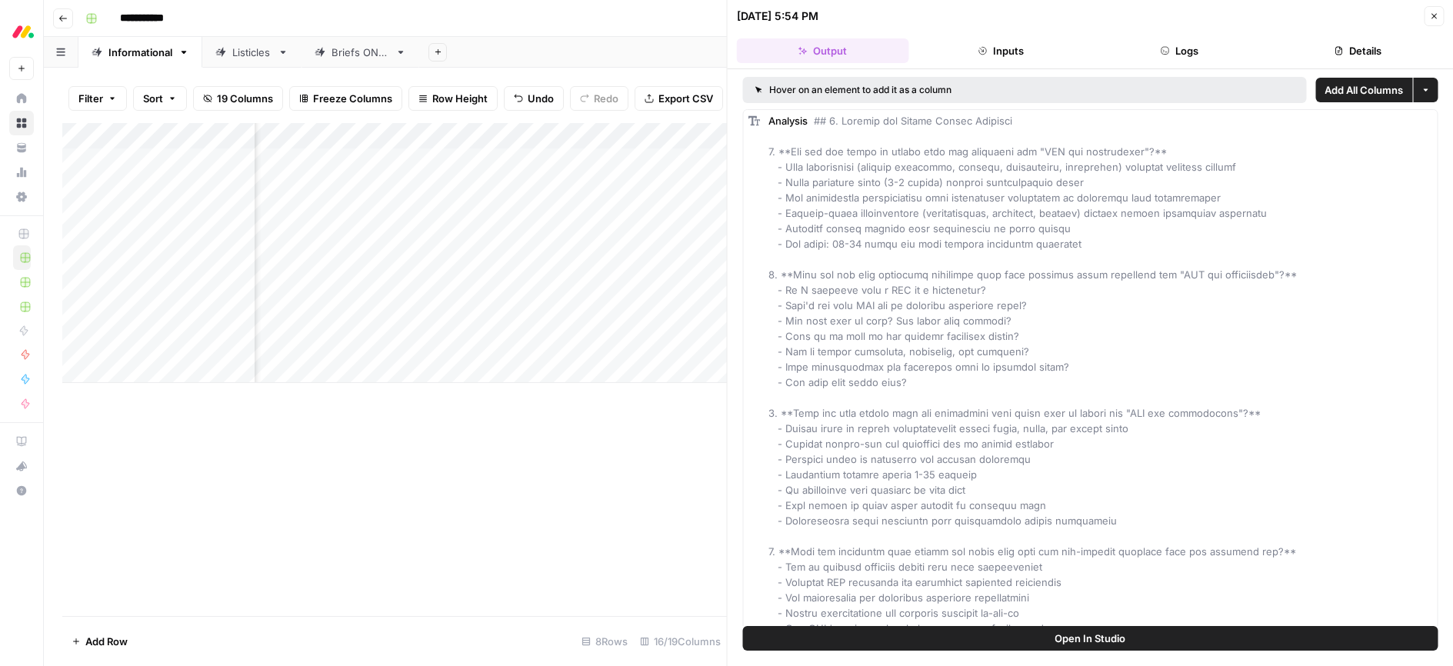
click at [665, 27] on div "**********" at bounding box center [758, 18] width 1359 height 25
click at [1006, 52] on button "Inputs" at bounding box center [1001, 50] width 172 height 25
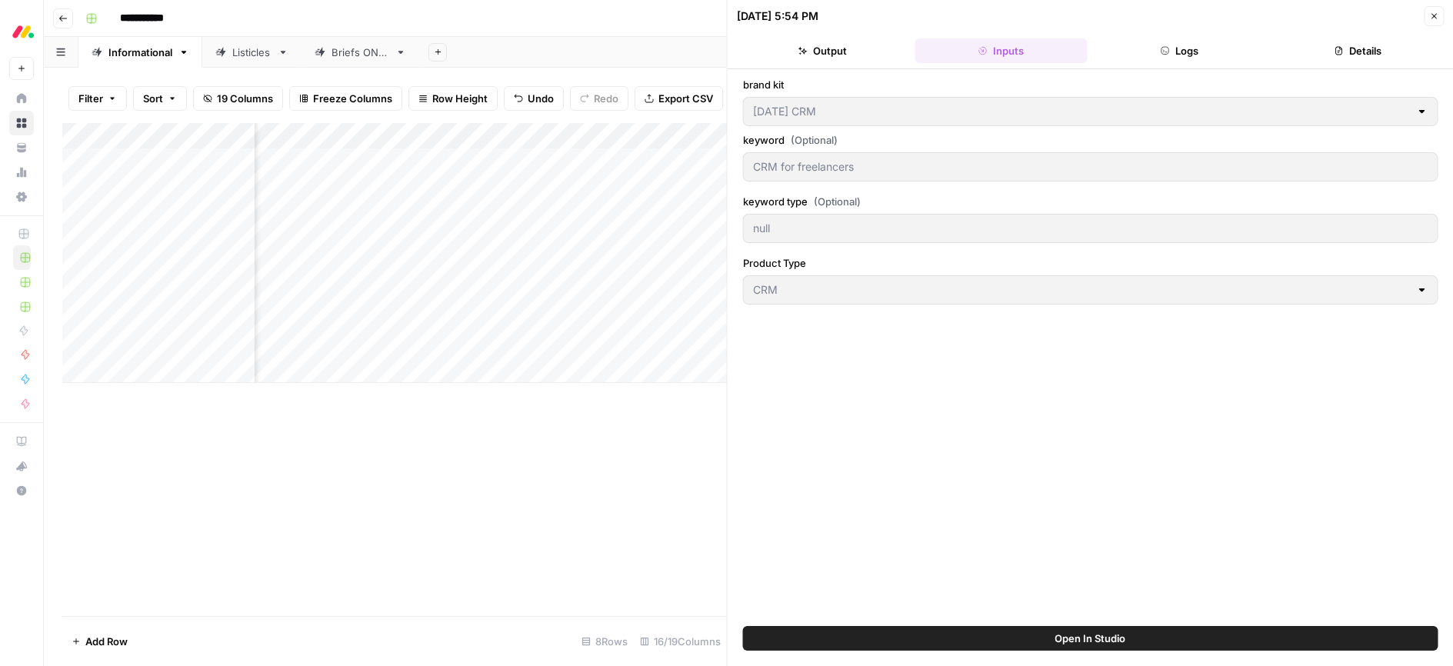
drag, startPoint x: 1429, startPoint y: 12, endPoint x: 1236, endPoint y: 144, distance: 233.1
click at [1430, 12] on icon "button" at bounding box center [1434, 16] width 9 height 9
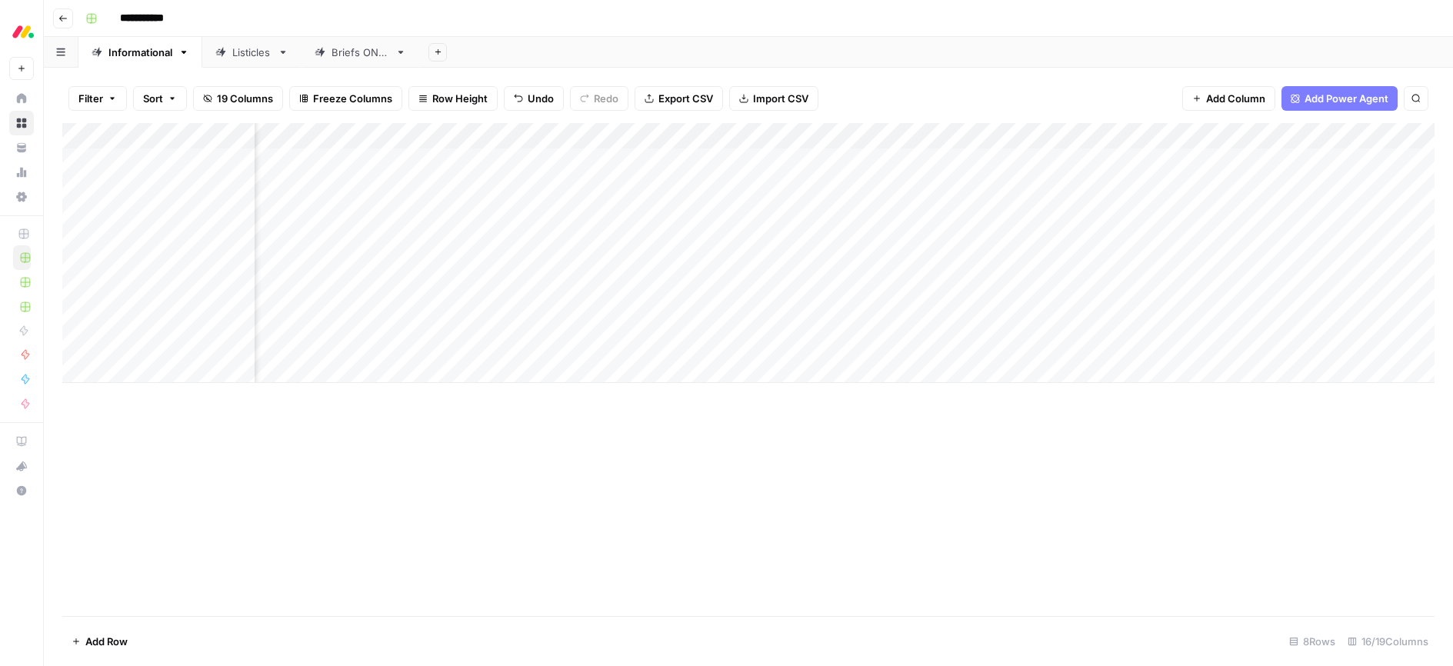
click at [1229, 343] on div "Add Column" at bounding box center [748, 253] width 1373 height 260
click at [1123, 345] on div "Add Column" at bounding box center [748, 253] width 1373 height 260
click at [1004, 340] on div "Add Column" at bounding box center [748, 253] width 1373 height 260
click at [1014, 342] on div "Add Column" at bounding box center [748, 253] width 1373 height 260
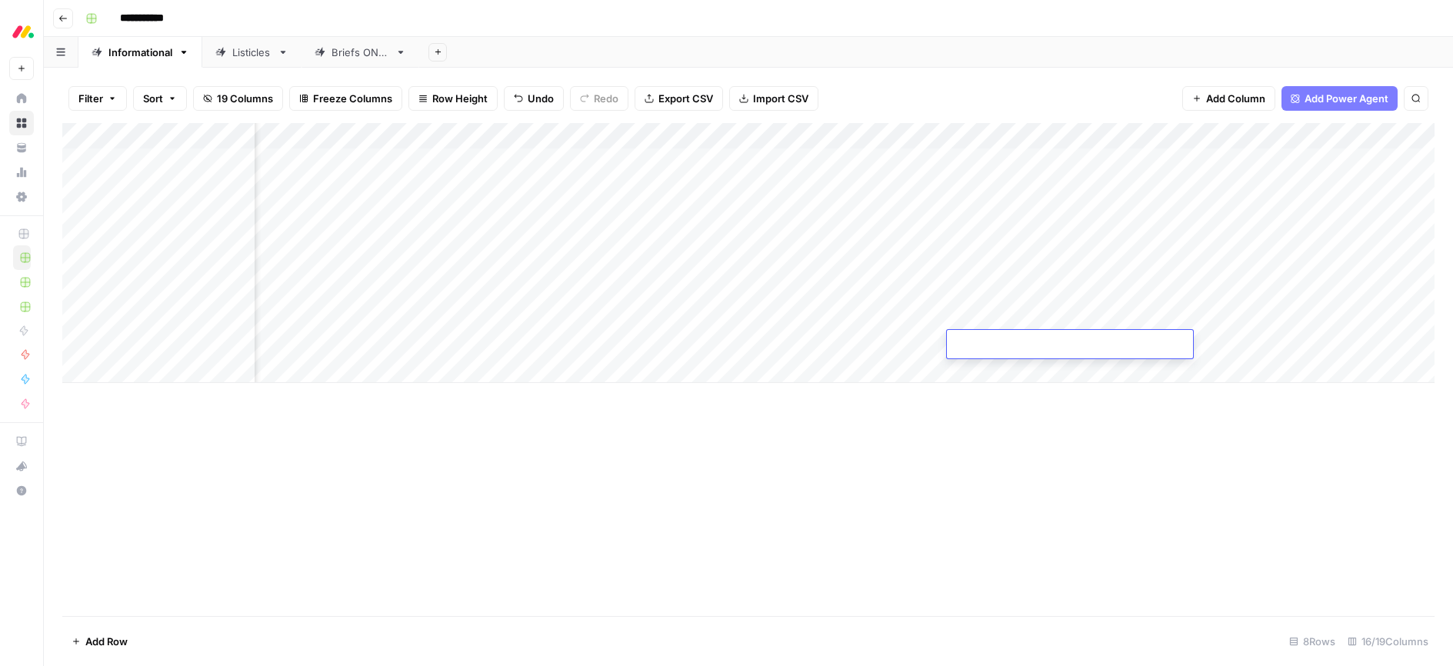
click at [1018, 420] on div "Add Column" at bounding box center [748, 369] width 1373 height 493
drag, startPoint x: 1056, startPoint y: 474, endPoint x: 1088, endPoint y: 439, distance: 47.4
click at [1056, 474] on div "Add Column" at bounding box center [748, 369] width 1373 height 493
click at [790, 316] on div "Add Column" at bounding box center [748, 253] width 1373 height 260
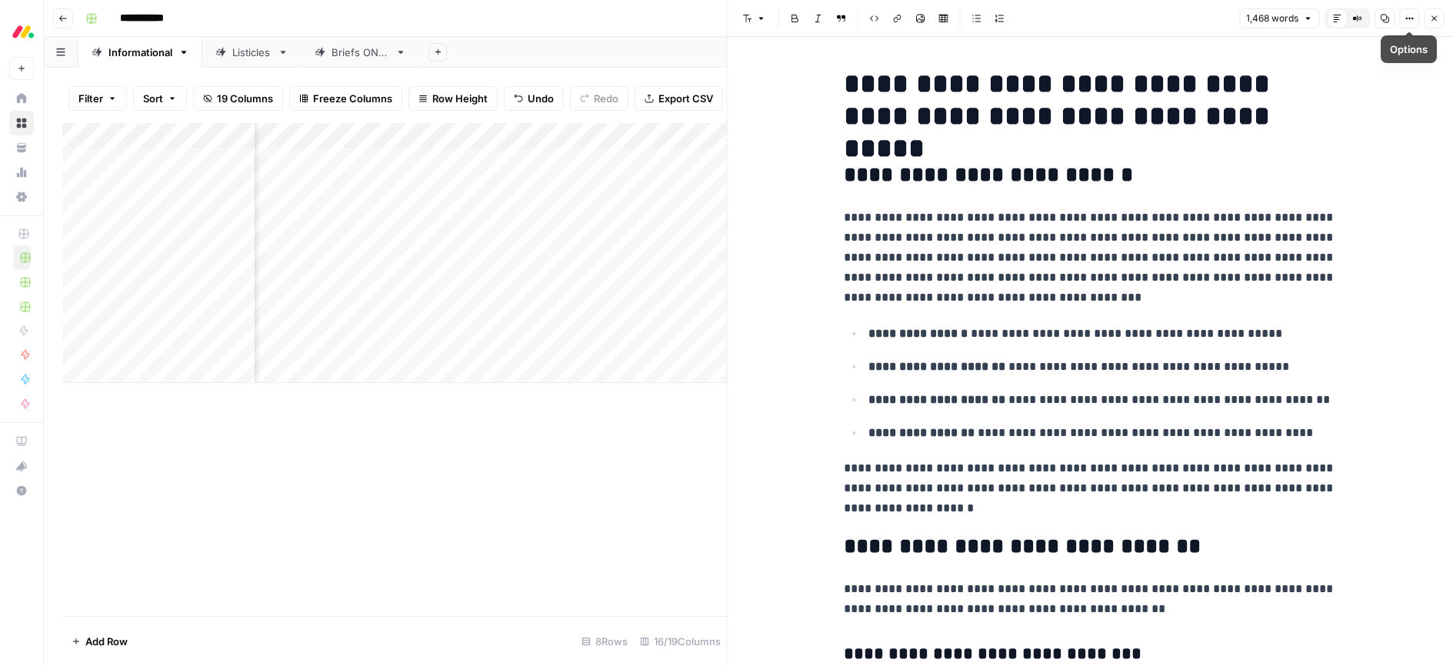
click at [1435, 18] on icon "button" at bounding box center [1434, 18] width 9 height 9
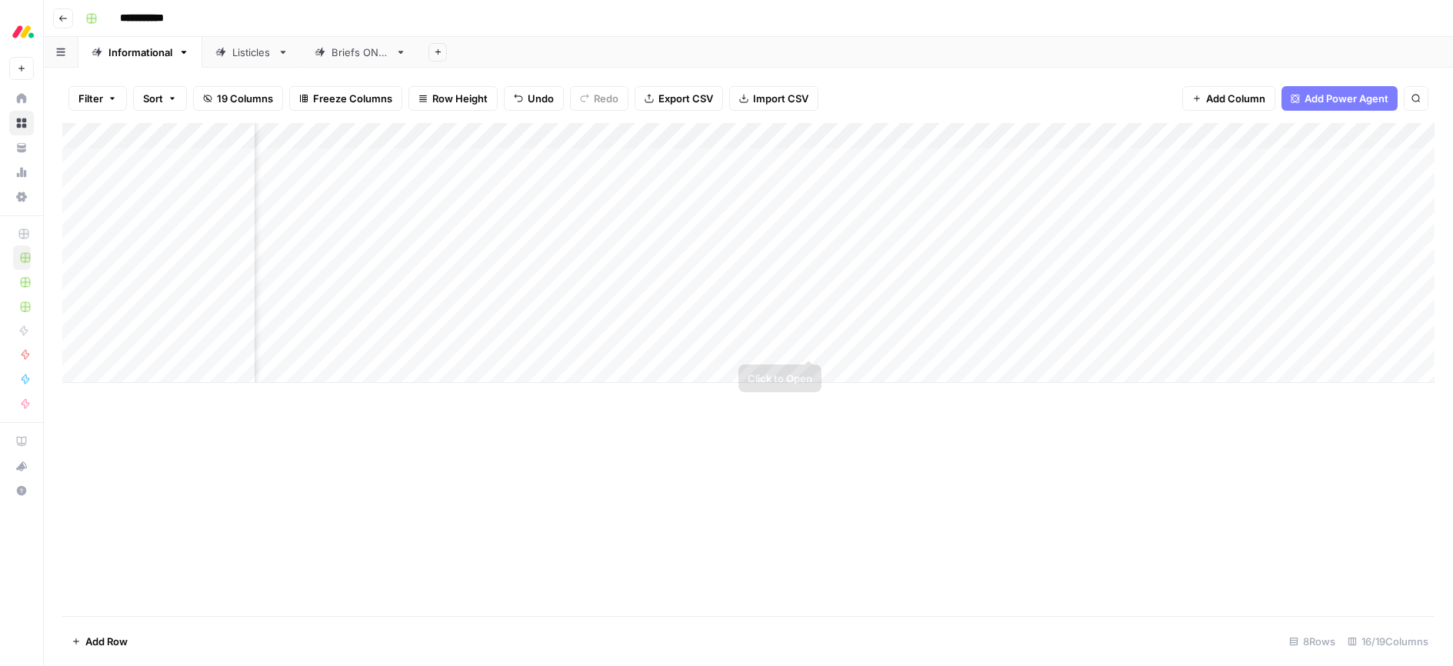
click at [805, 345] on div "Add Column" at bounding box center [748, 253] width 1373 height 260
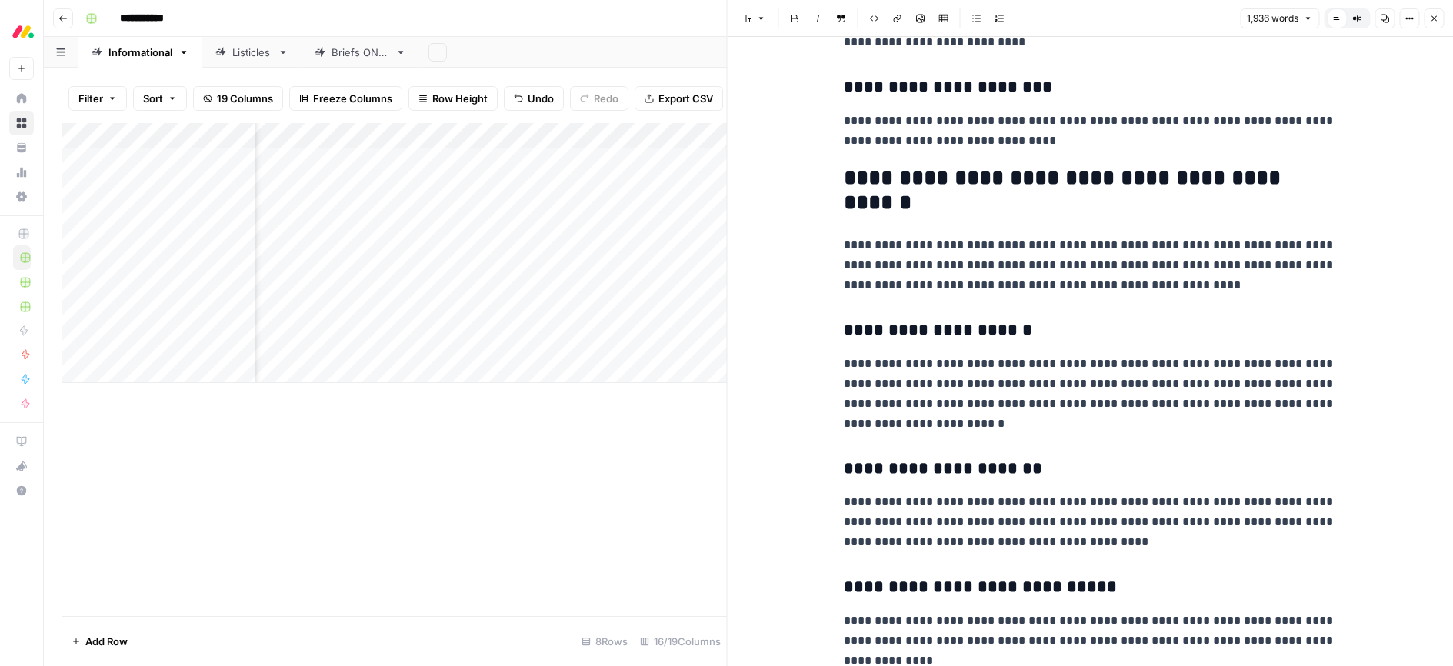
scroll to position [6117, 0]
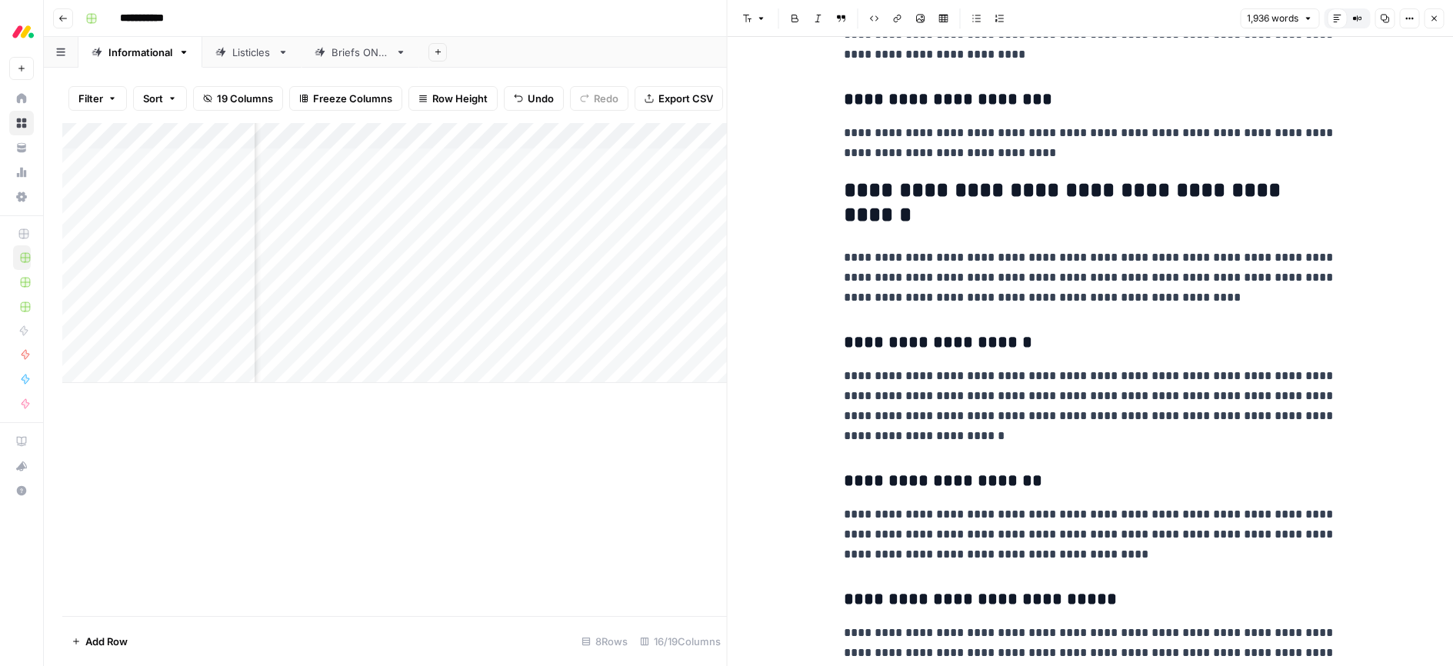
drag, startPoint x: 1436, startPoint y: 21, endPoint x: 1360, endPoint y: 85, distance: 98.8
click at [1436, 21] on icon "button" at bounding box center [1434, 18] width 5 height 5
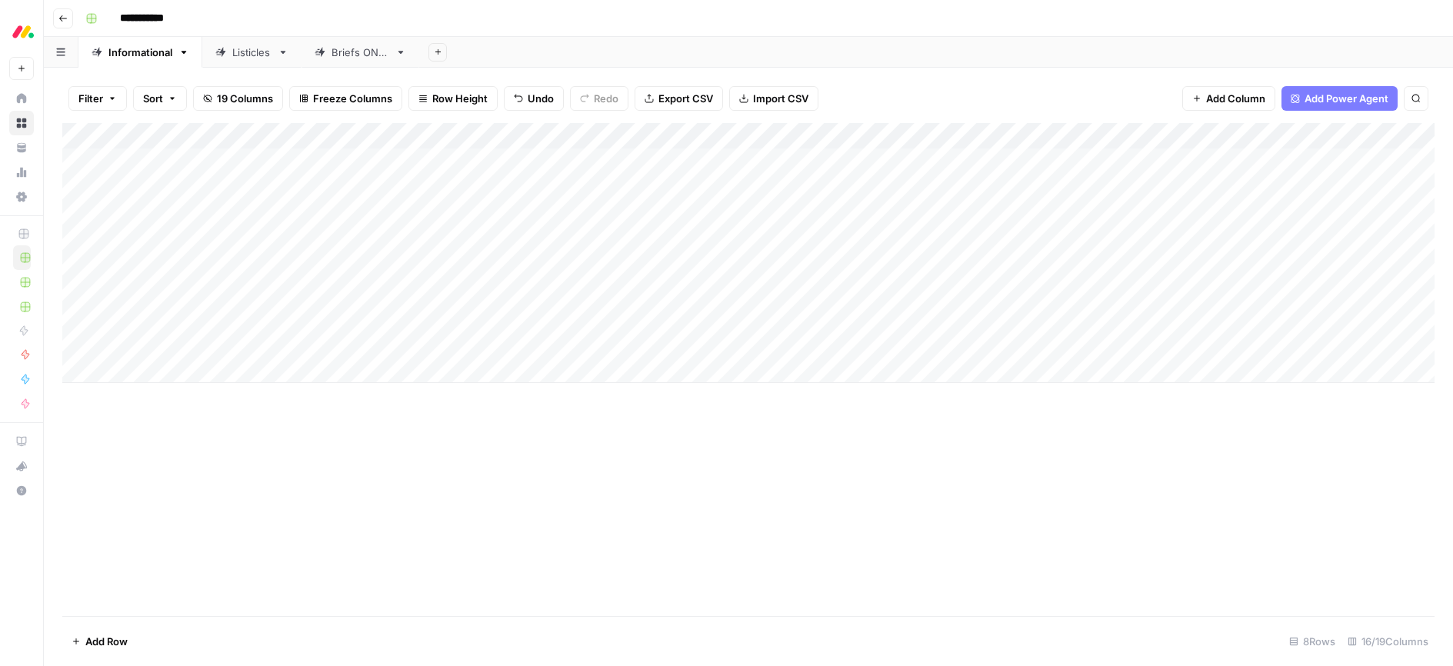
click at [383, 415] on div "Add Column" at bounding box center [748, 369] width 1373 height 493
drag, startPoint x: 409, startPoint y: 324, endPoint x: 405, endPoint y: 332, distance: 9.3
click at [409, 324] on div "Add Column" at bounding box center [748, 253] width 1373 height 260
click at [404, 347] on div "Add Column" at bounding box center [748, 253] width 1373 height 260
click at [412, 346] on div "Add Column" at bounding box center [748, 253] width 1373 height 260
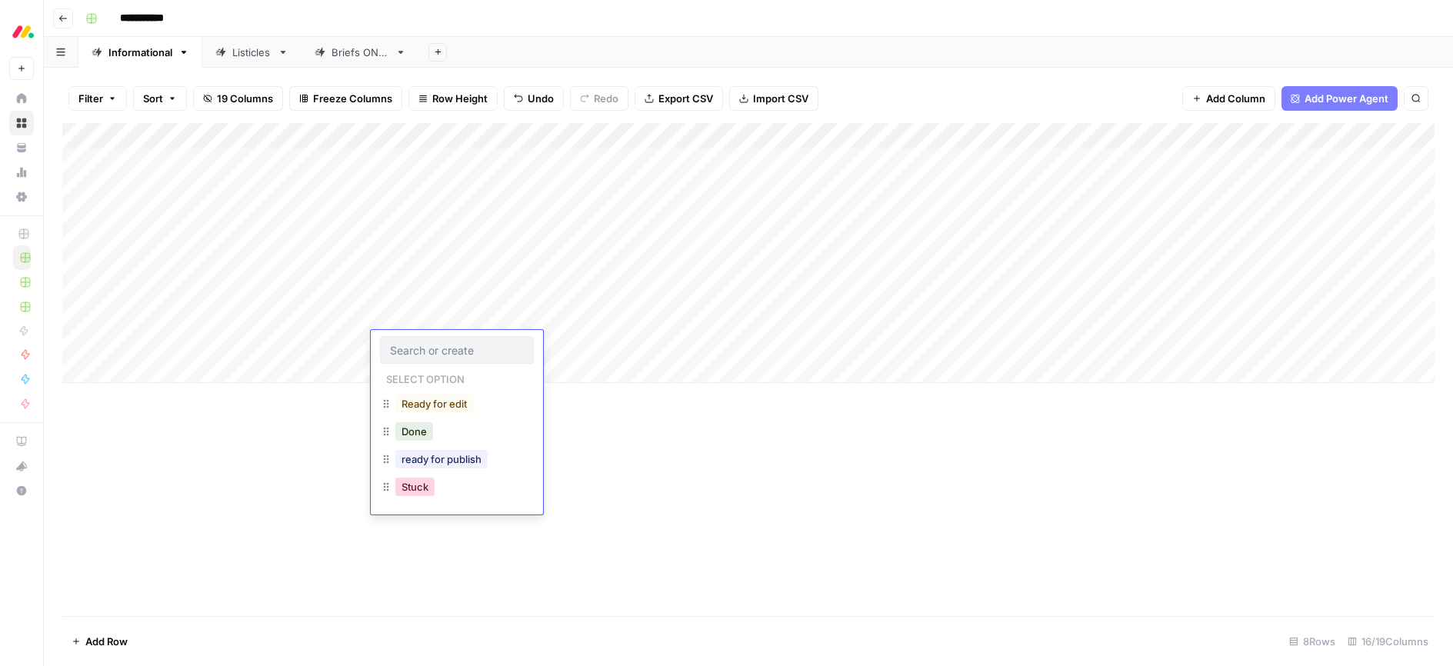
click at [409, 492] on button "Stuck" at bounding box center [414, 487] width 39 height 18
click at [405, 311] on div "Add Column" at bounding box center [748, 253] width 1373 height 260
click at [402, 313] on div "Add Column" at bounding box center [748, 253] width 1373 height 260
click at [604, 444] on div "Add Column" at bounding box center [748, 369] width 1373 height 493
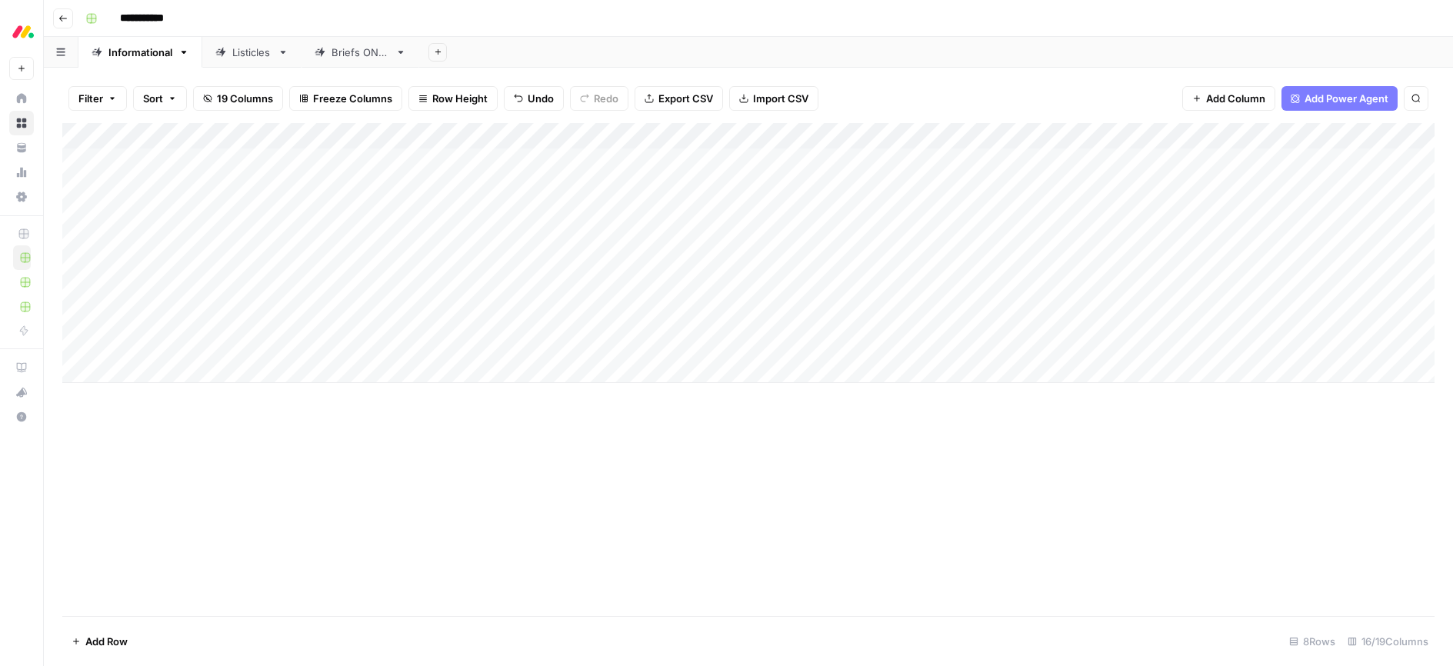
click at [169, 365] on div "Add Column" at bounding box center [748, 253] width 1373 height 260
click at [158, 367] on div "Add Column" at bounding box center [748, 266] width 1373 height 286
type textarea "**********"
click at [478, 497] on div "Add Column" at bounding box center [748, 369] width 1373 height 493
click at [335, 463] on div "Add Column" at bounding box center [748, 369] width 1373 height 493
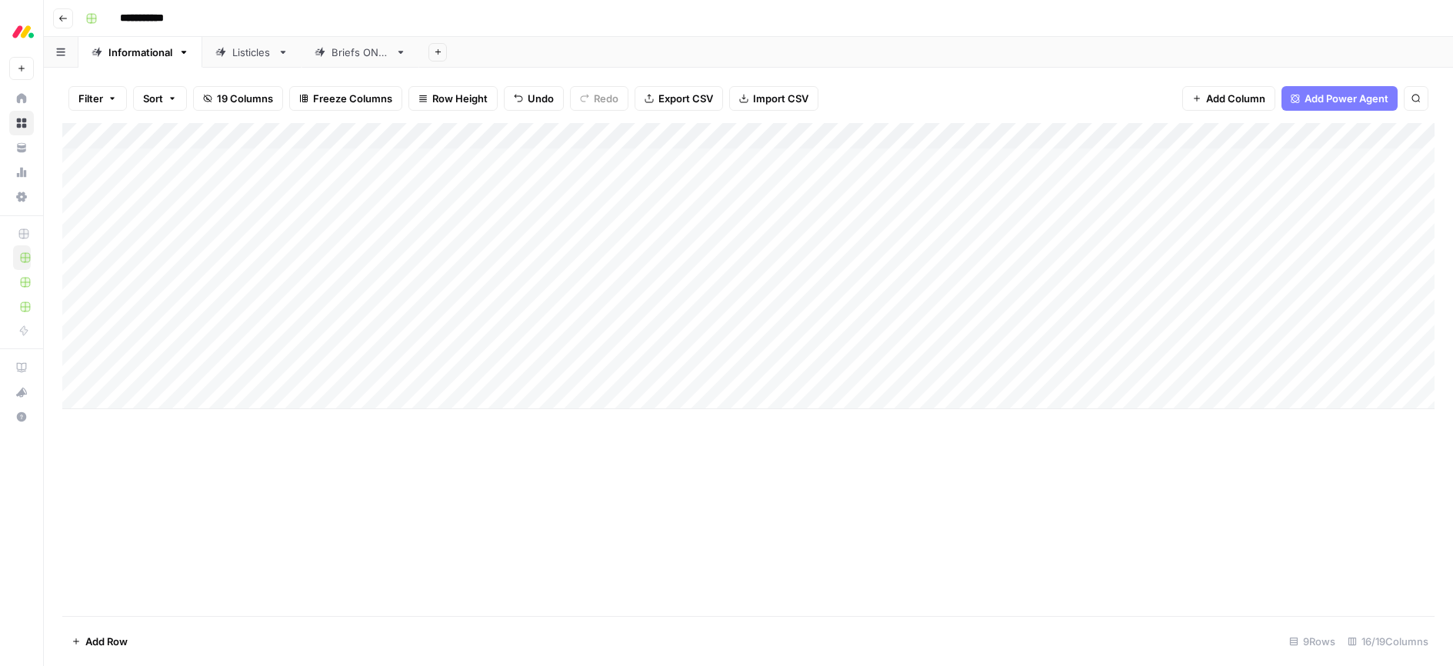
click at [292, 541] on div "Add Column" at bounding box center [748, 369] width 1373 height 493
click at [285, 369] on div "Add Column" at bounding box center [748, 266] width 1373 height 286
click at [286, 369] on div "Add Column" at bounding box center [748, 266] width 1373 height 286
drag, startPoint x: 293, startPoint y: 429, endPoint x: 318, endPoint y: 445, distance: 29.0
click at [293, 429] on button "CRM" at bounding box center [296, 430] width 35 height 18
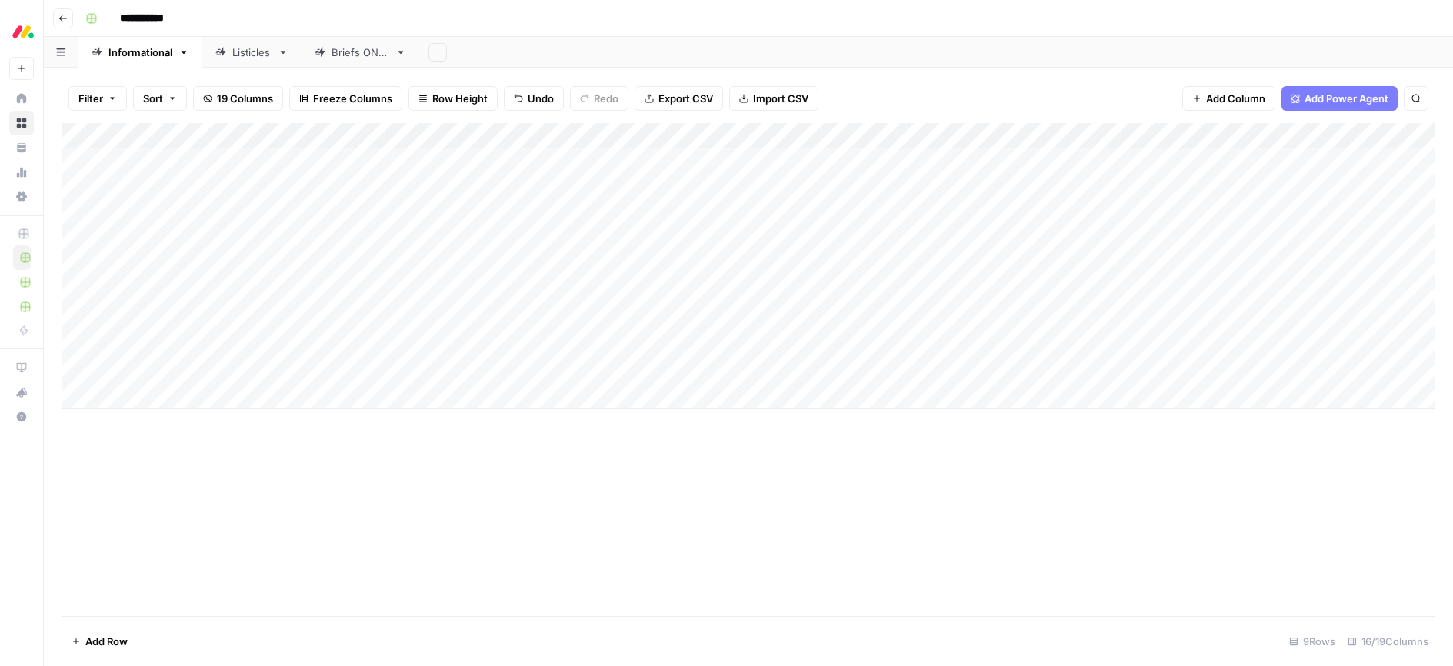
click at [580, 483] on div "Add Column" at bounding box center [748, 369] width 1373 height 493
click at [668, 368] on div "Add Column" at bounding box center [748, 266] width 1373 height 286
click at [75, 342] on div "Add Column" at bounding box center [748, 266] width 1373 height 286
click at [74, 342] on div "Add Column" at bounding box center [748, 266] width 1373 height 286
click at [81, 345] on div "Add Column" at bounding box center [748, 266] width 1373 height 286
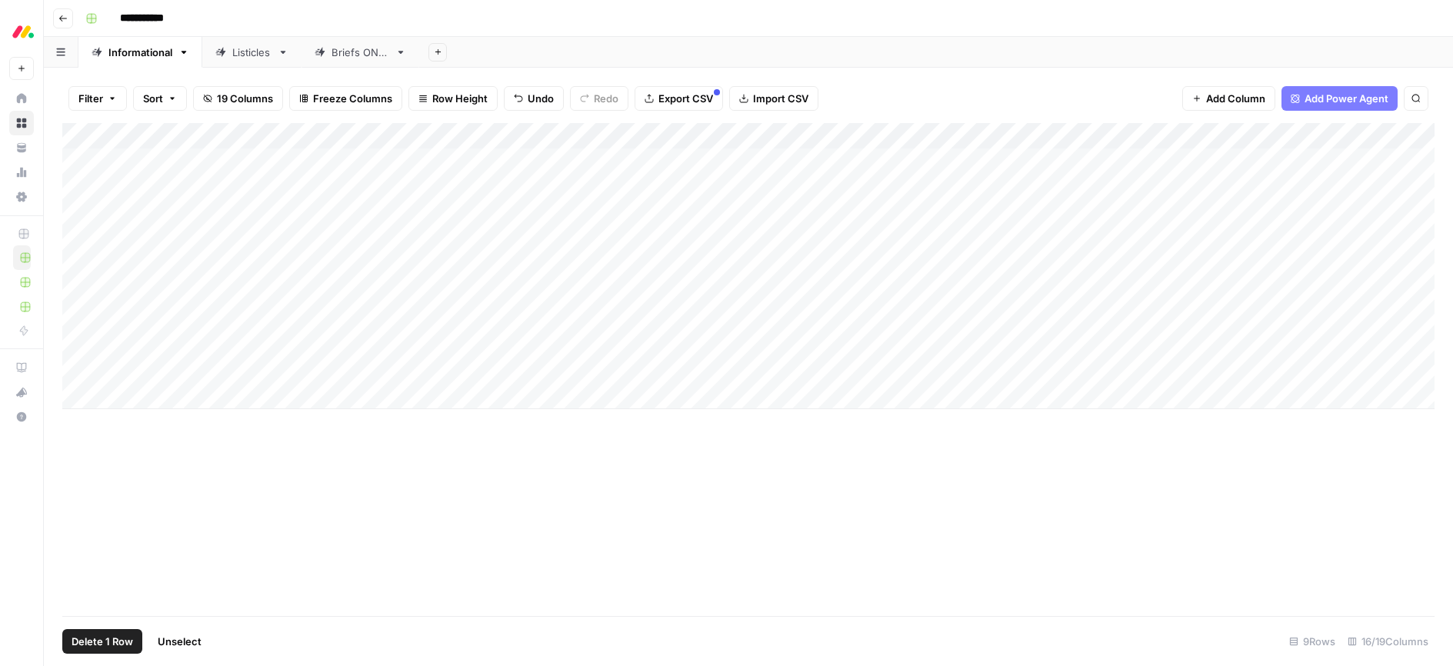
click at [102, 646] on span "Delete 1 Row" at bounding box center [103, 641] width 62 height 15
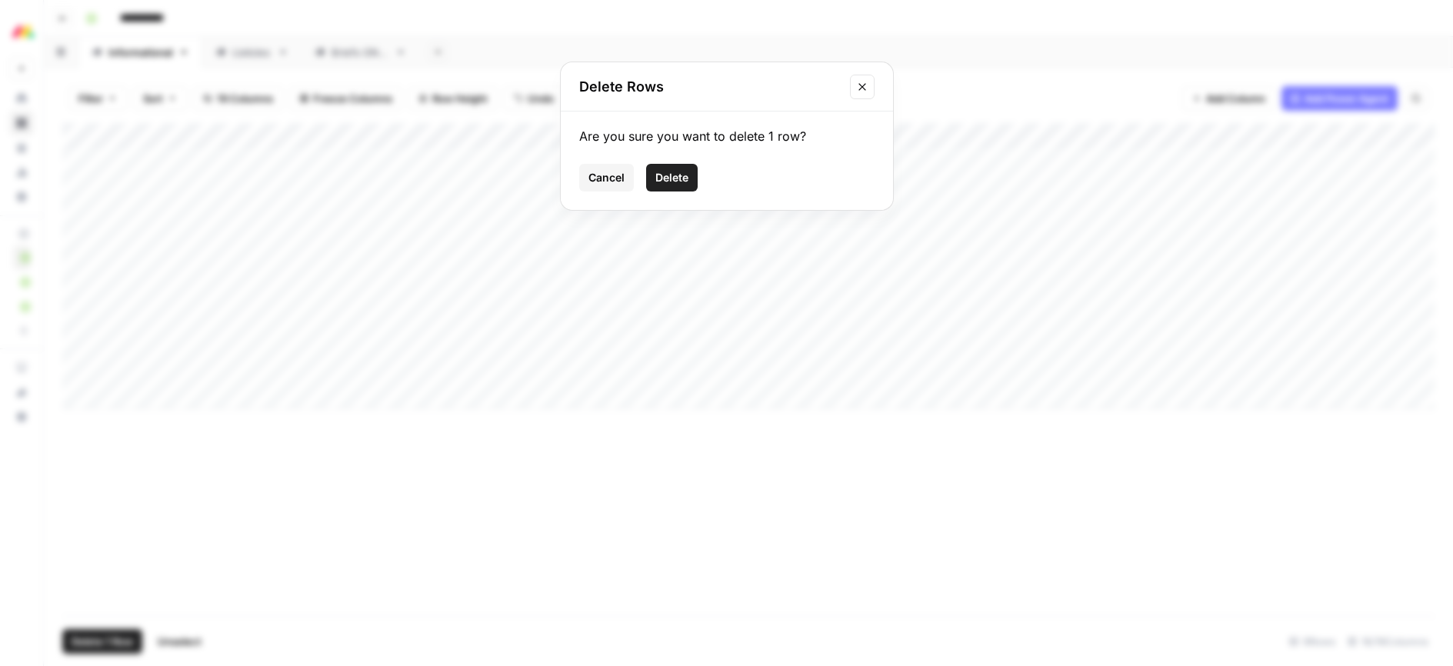
click at [669, 175] on span "Delete" at bounding box center [672, 177] width 33 height 15
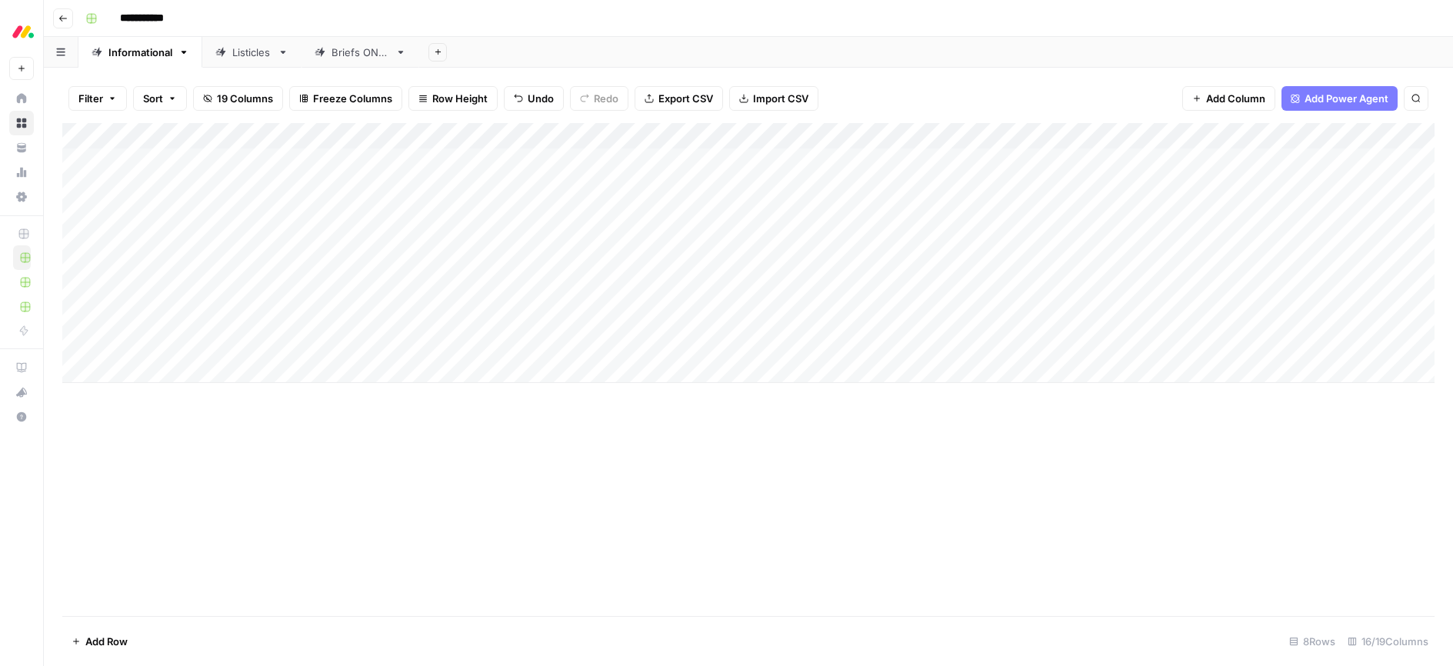
click at [492, 450] on div "Add Column" at bounding box center [748, 369] width 1373 height 493
click at [632, 345] on div "Add Column" at bounding box center [748, 253] width 1373 height 260
click at [869, 489] on div "Add Column" at bounding box center [748, 369] width 1373 height 493
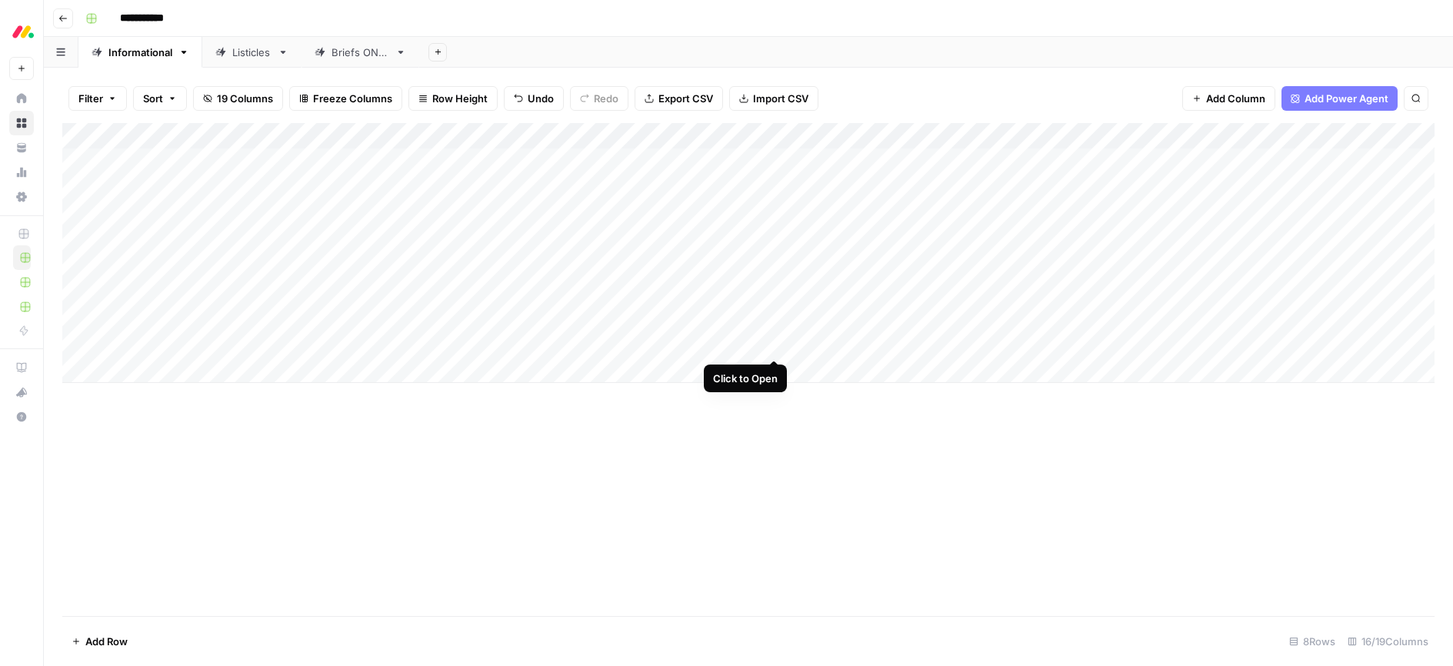
click at [777, 342] on div "Add Column" at bounding box center [748, 253] width 1373 height 260
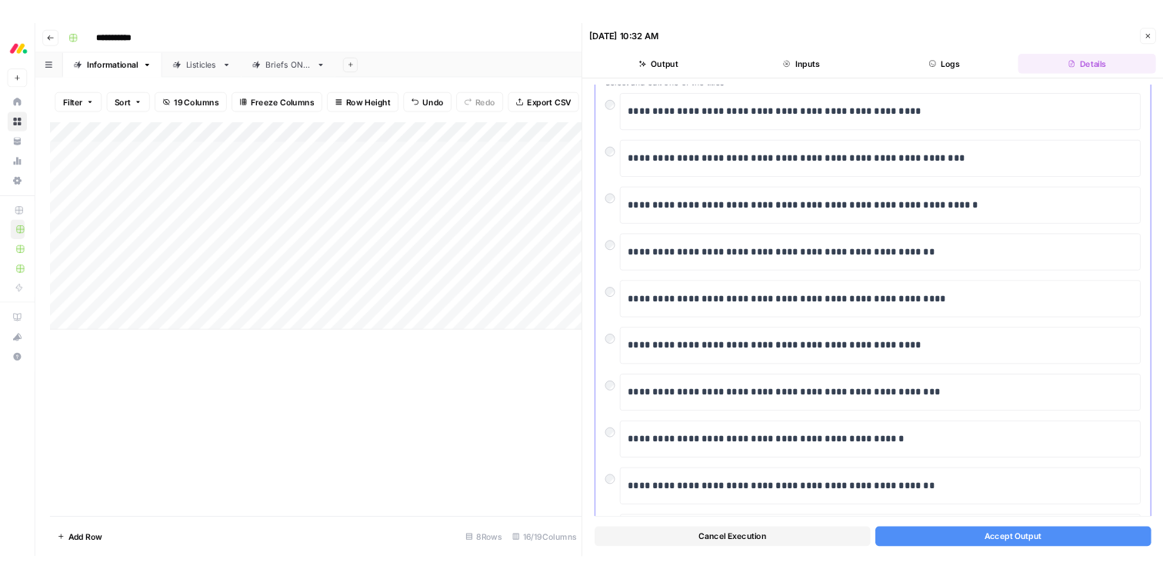
scroll to position [108, 0]
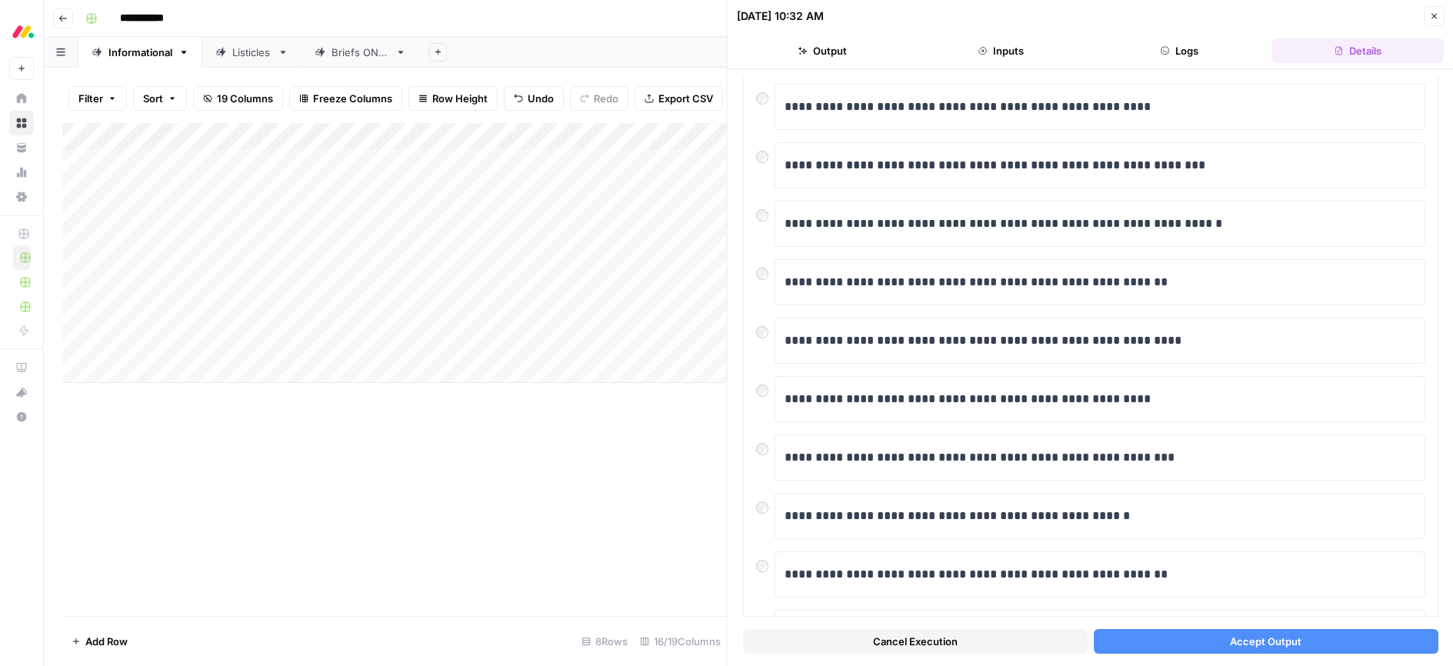
click at [1228, 646] on button "Accept Output" at bounding box center [1265, 641] width 345 height 25
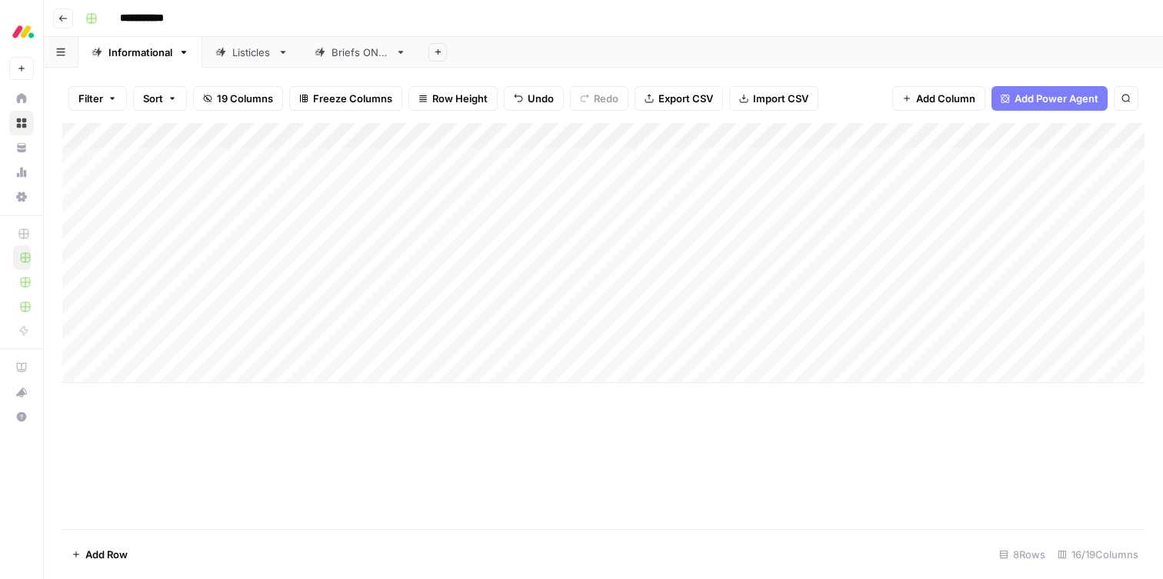
click at [332, 423] on div "Add Column" at bounding box center [603, 326] width 1083 height 406
